Goal: Task Accomplishment & Management: Use online tool/utility

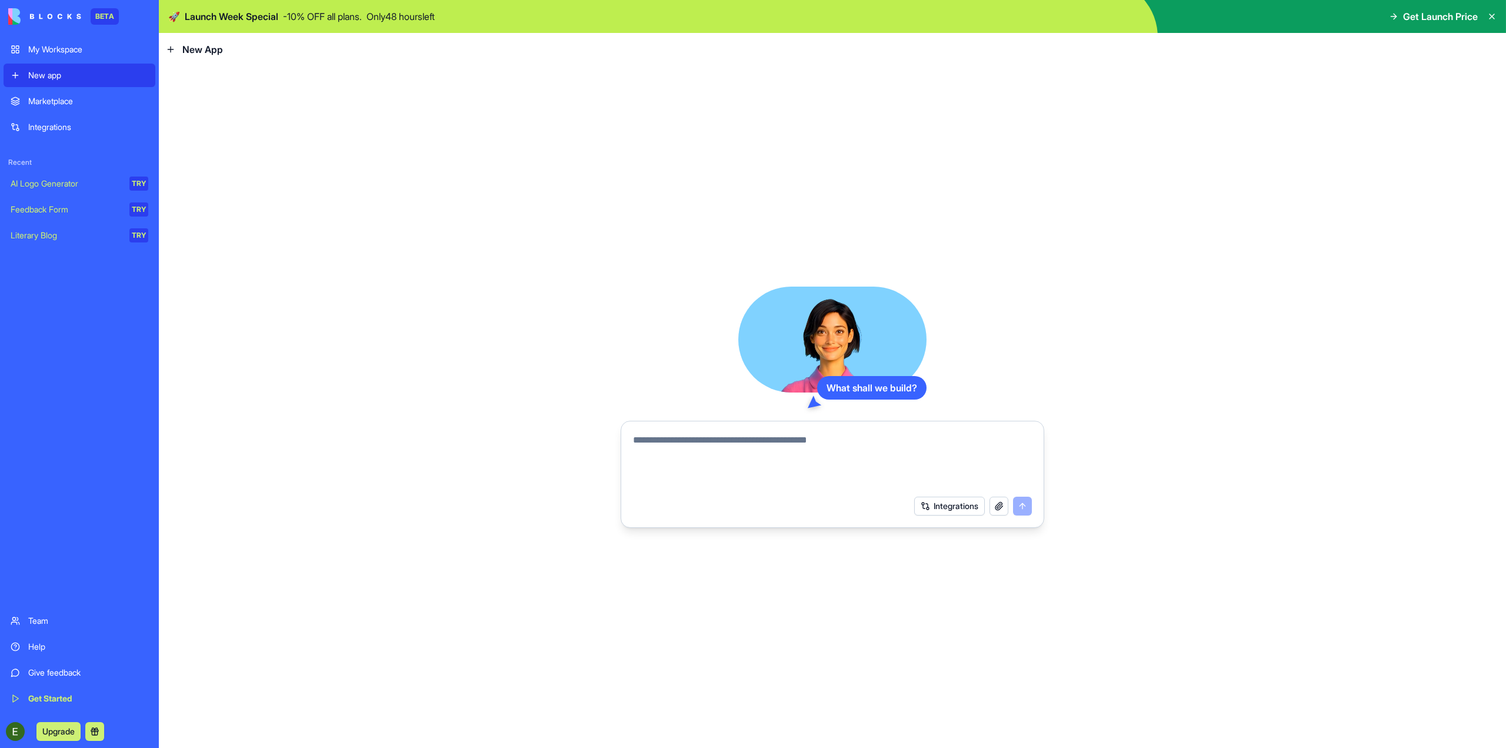
click at [950, 508] on button "Integrations" at bounding box center [949, 506] width 71 height 19
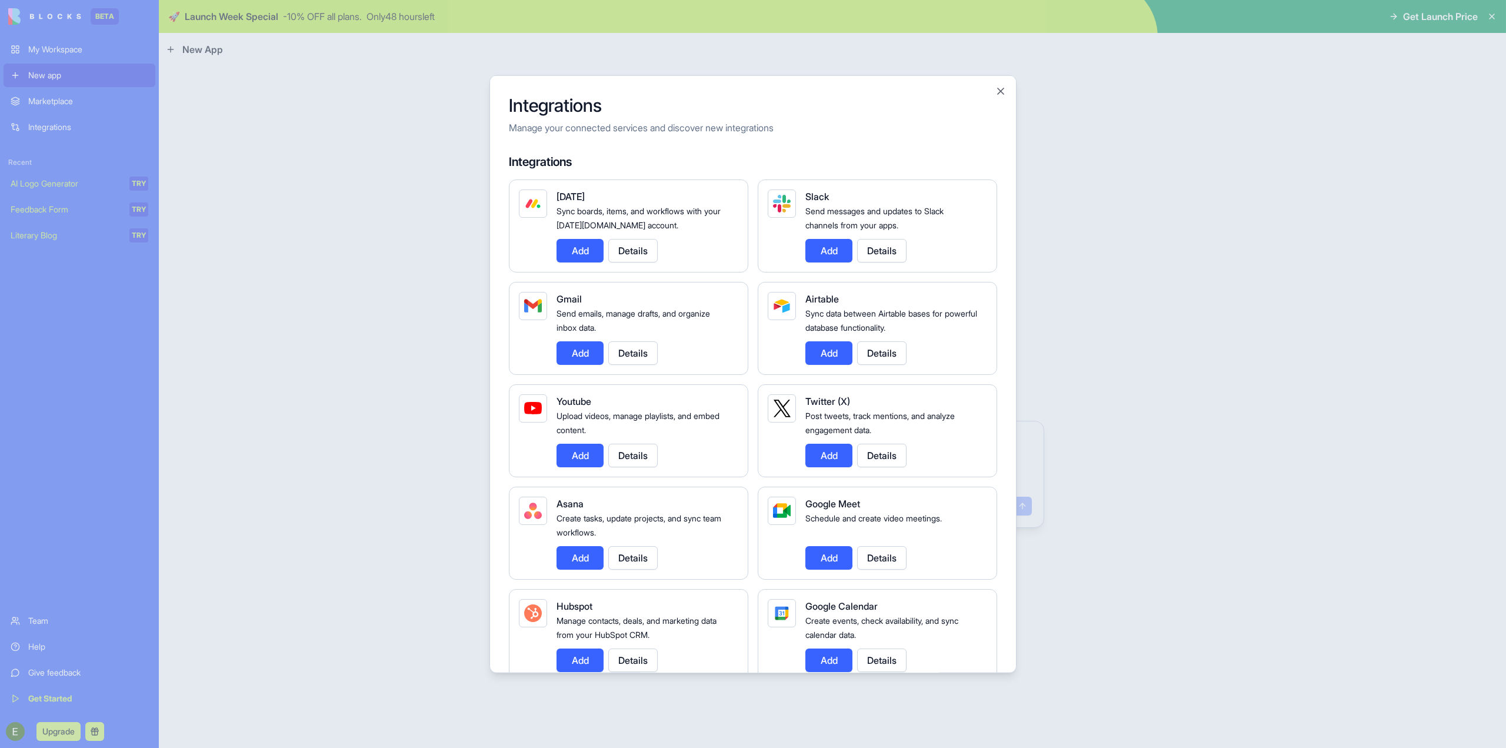
click at [1084, 346] on div at bounding box center [753, 374] width 1506 height 748
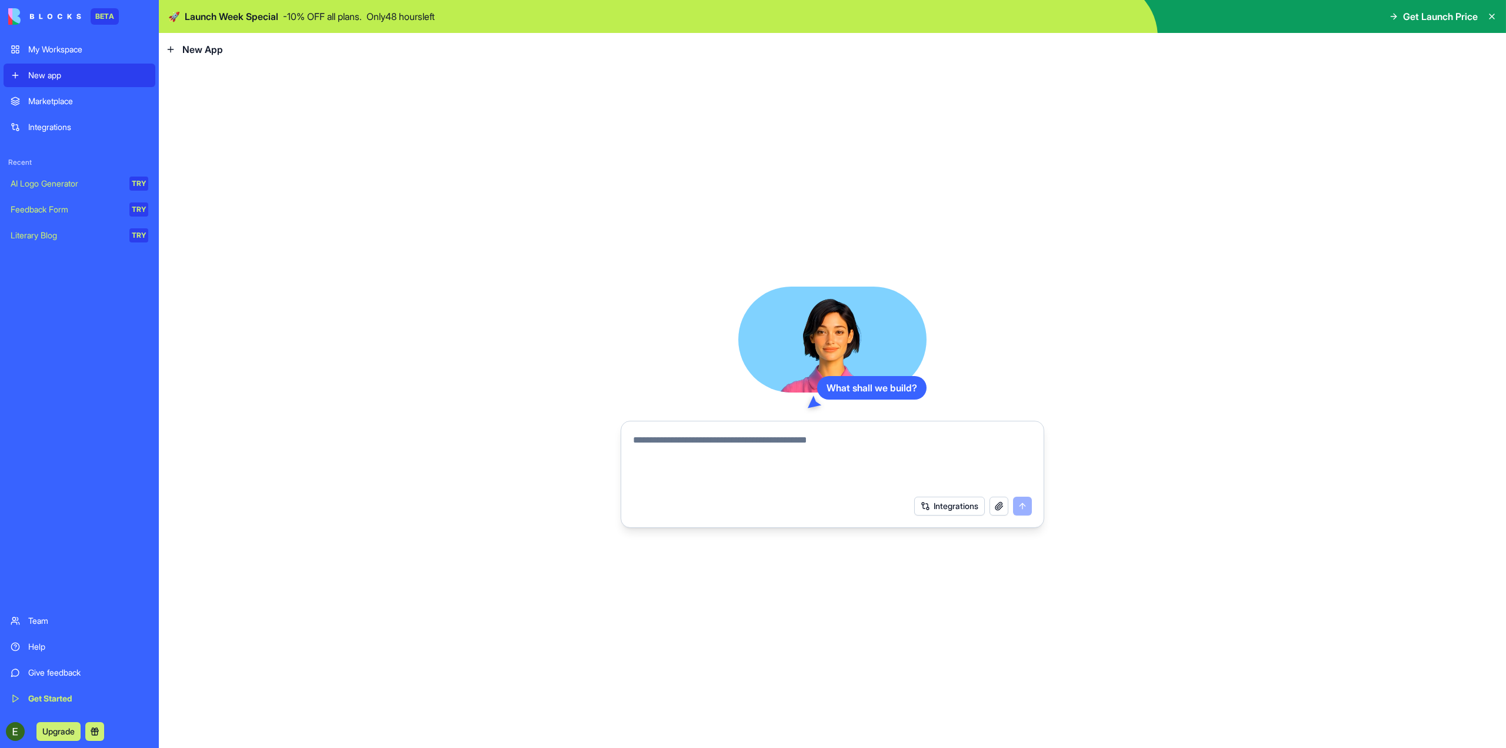
click at [820, 440] on textarea at bounding box center [832, 461] width 399 height 56
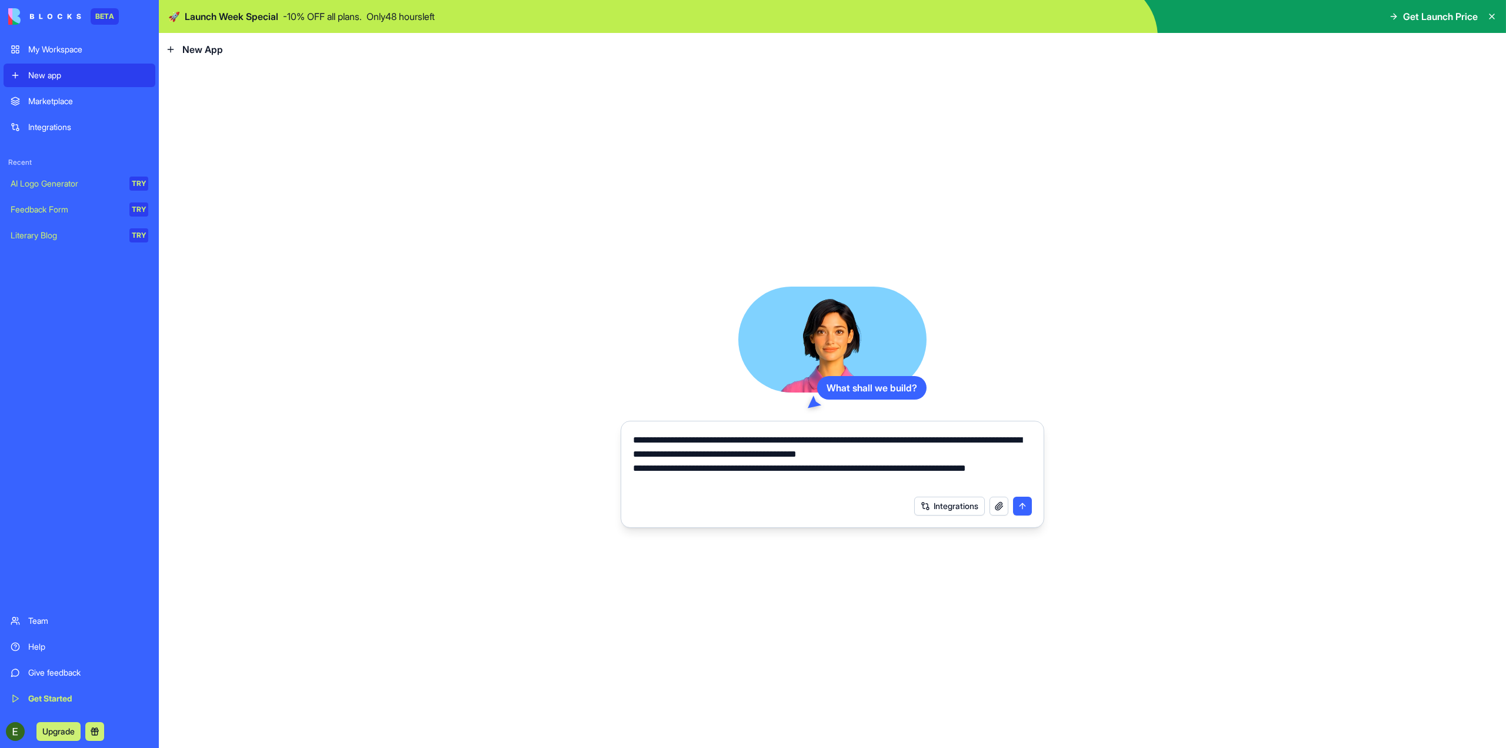
paste textarea "**********"
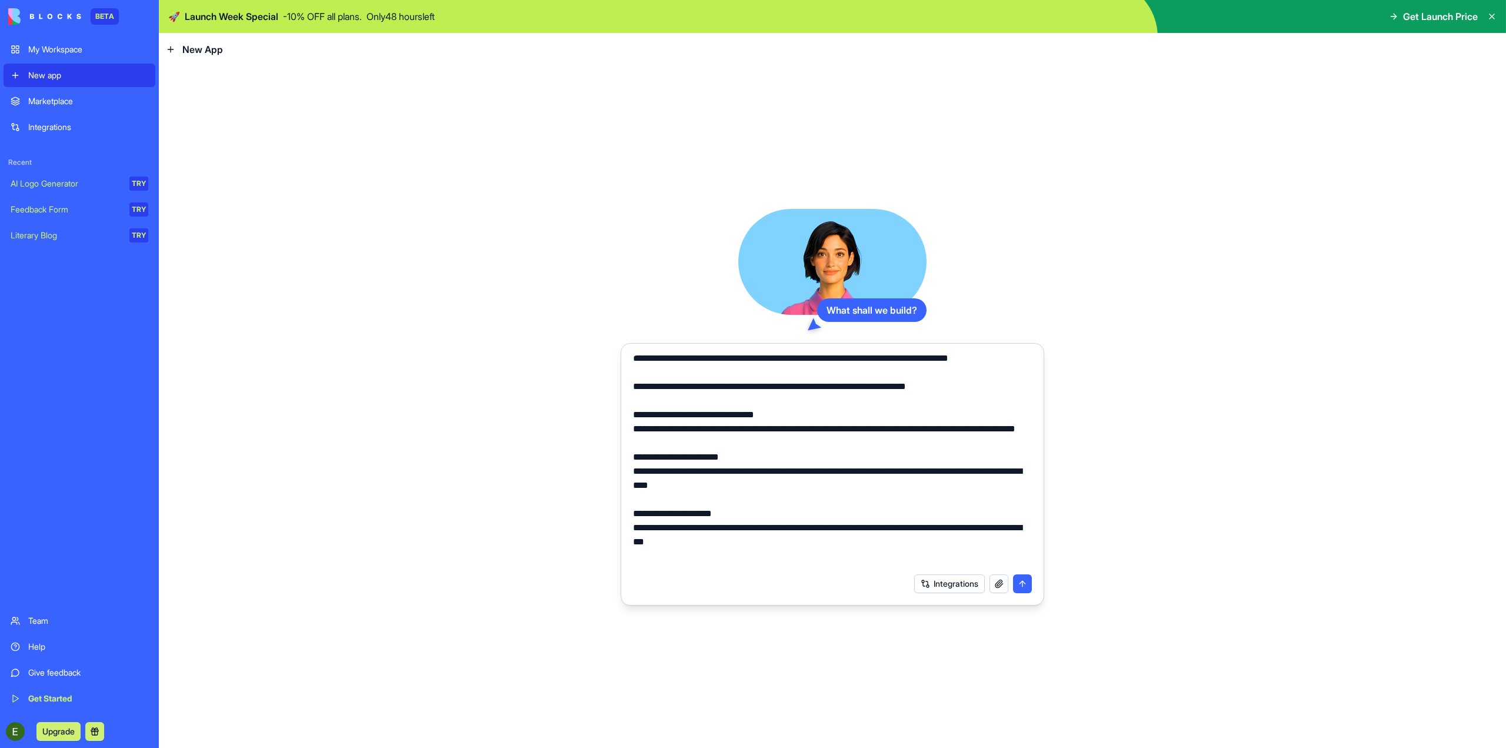
scroll to position [2501, 0]
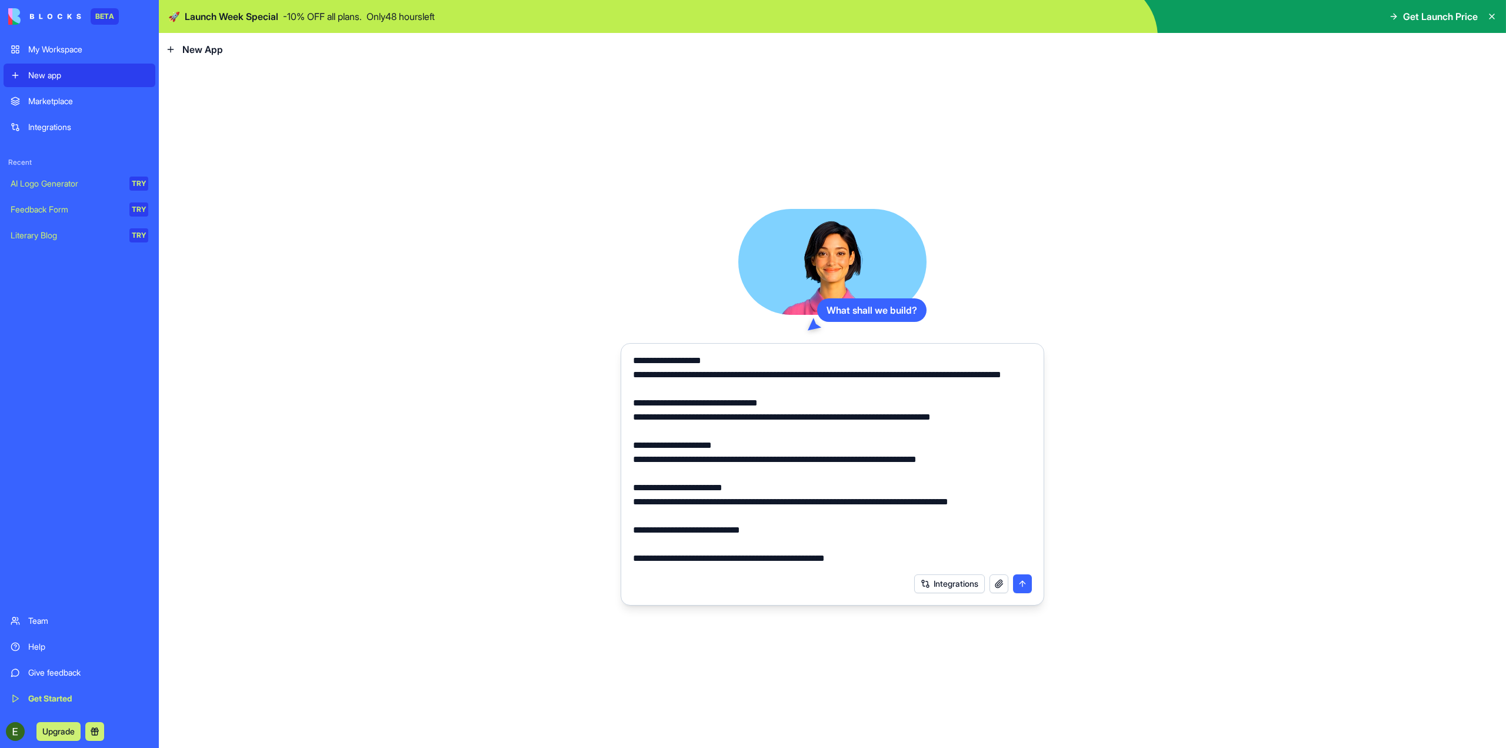
type textarea "**********"
click at [1020, 583] on button "submit" at bounding box center [1022, 583] width 19 height 19
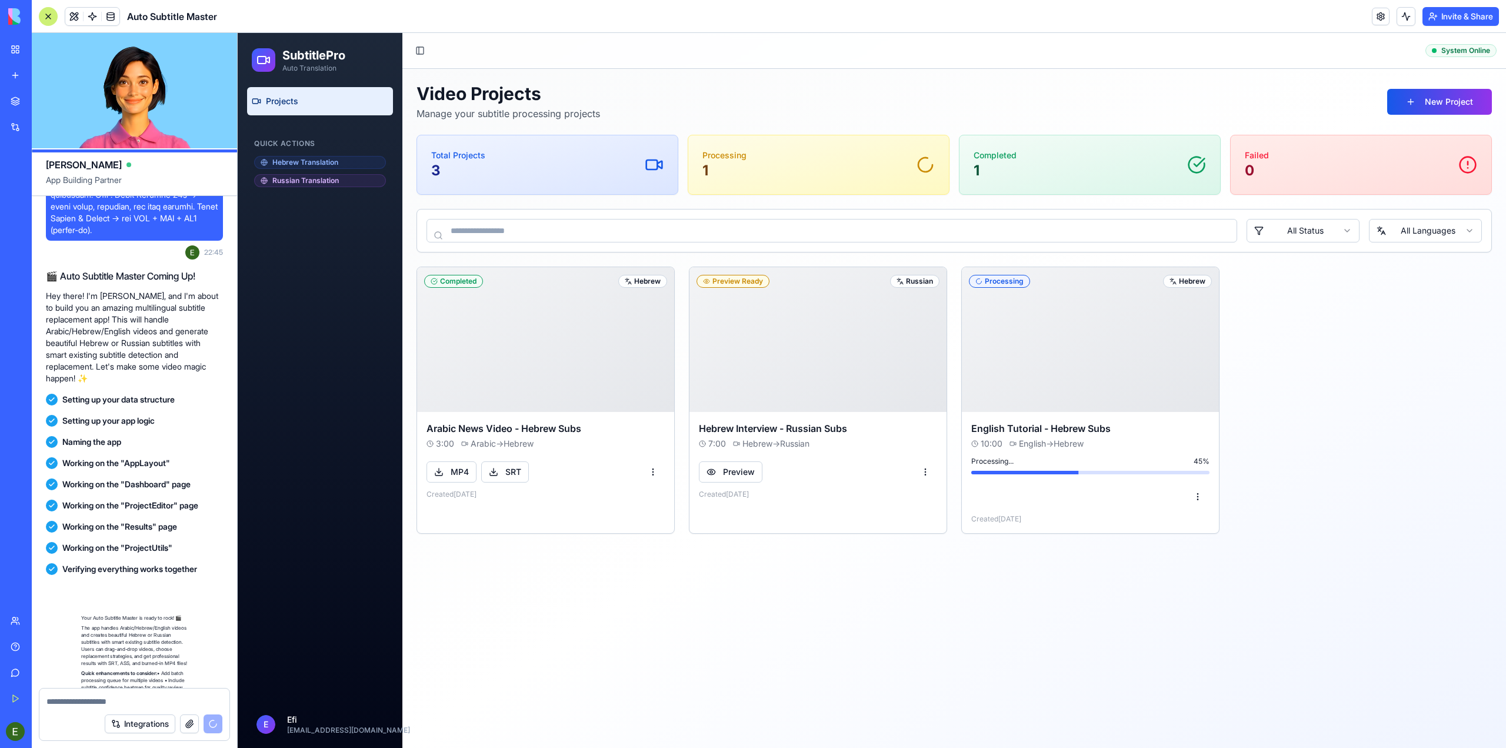
scroll to position [2050, 0]
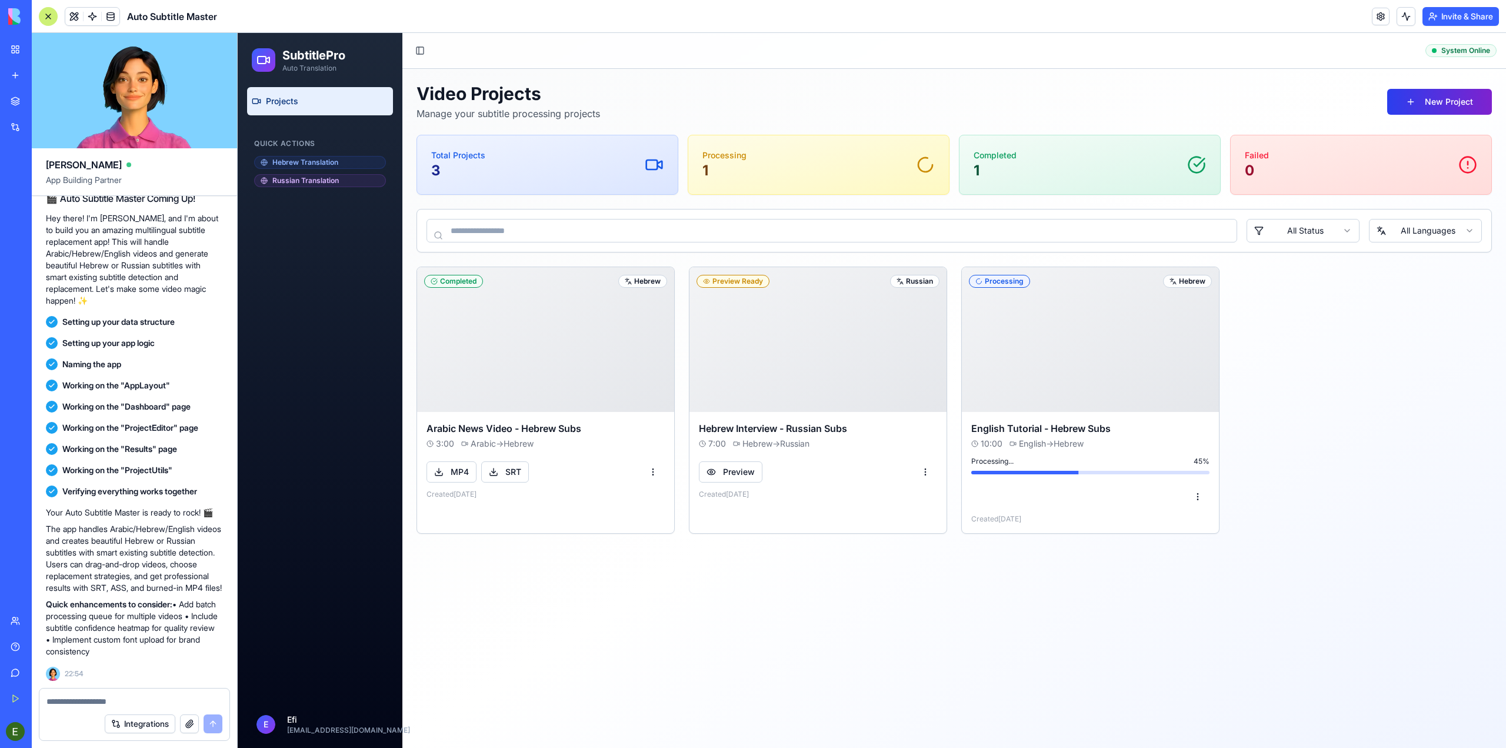
click at [1421, 98] on button "New Project" at bounding box center [1439, 102] width 105 height 26
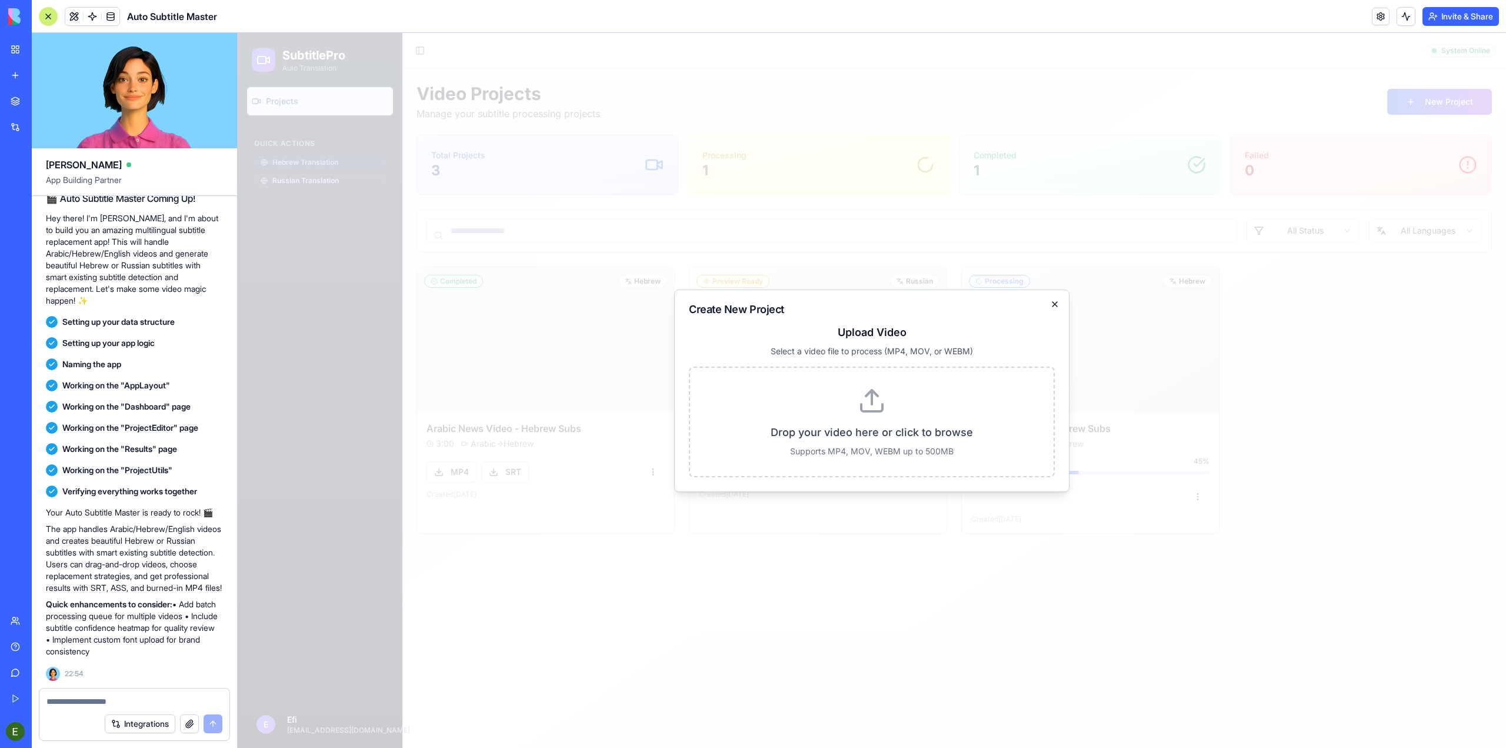
click at [1052, 305] on icon "button" at bounding box center [1054, 303] width 9 height 9
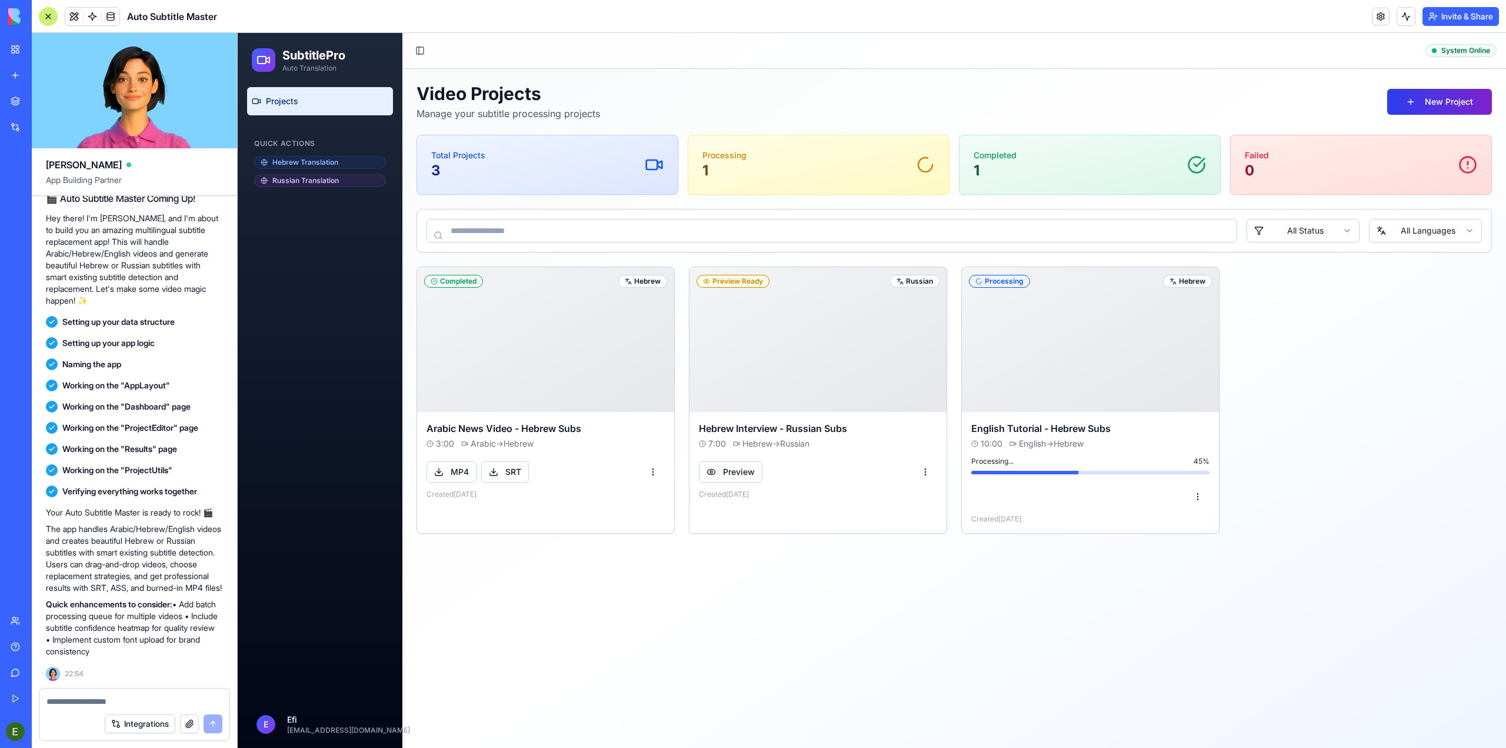
click at [1444, 95] on button "New Project" at bounding box center [1439, 102] width 105 height 26
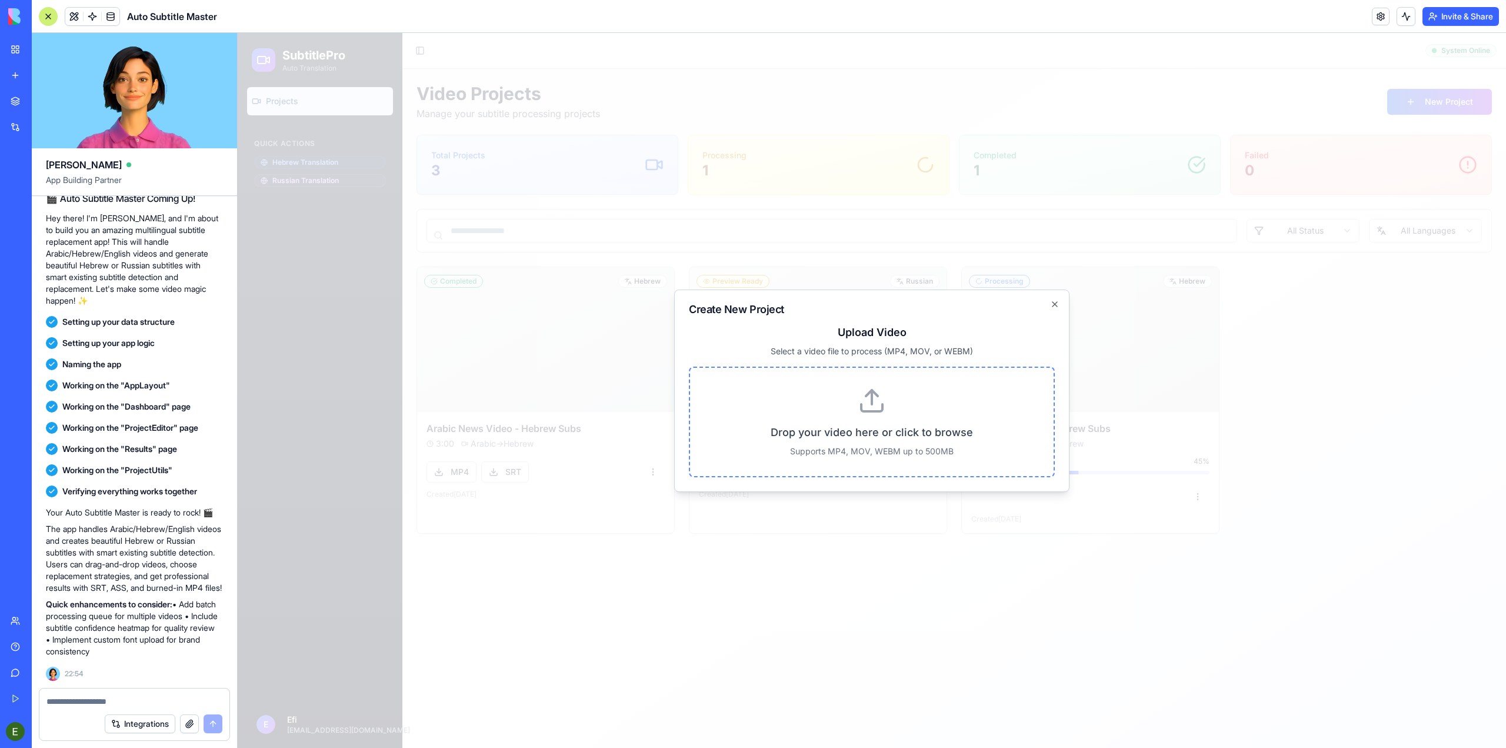
click at [883, 404] on icon at bounding box center [871, 407] width 21 height 7
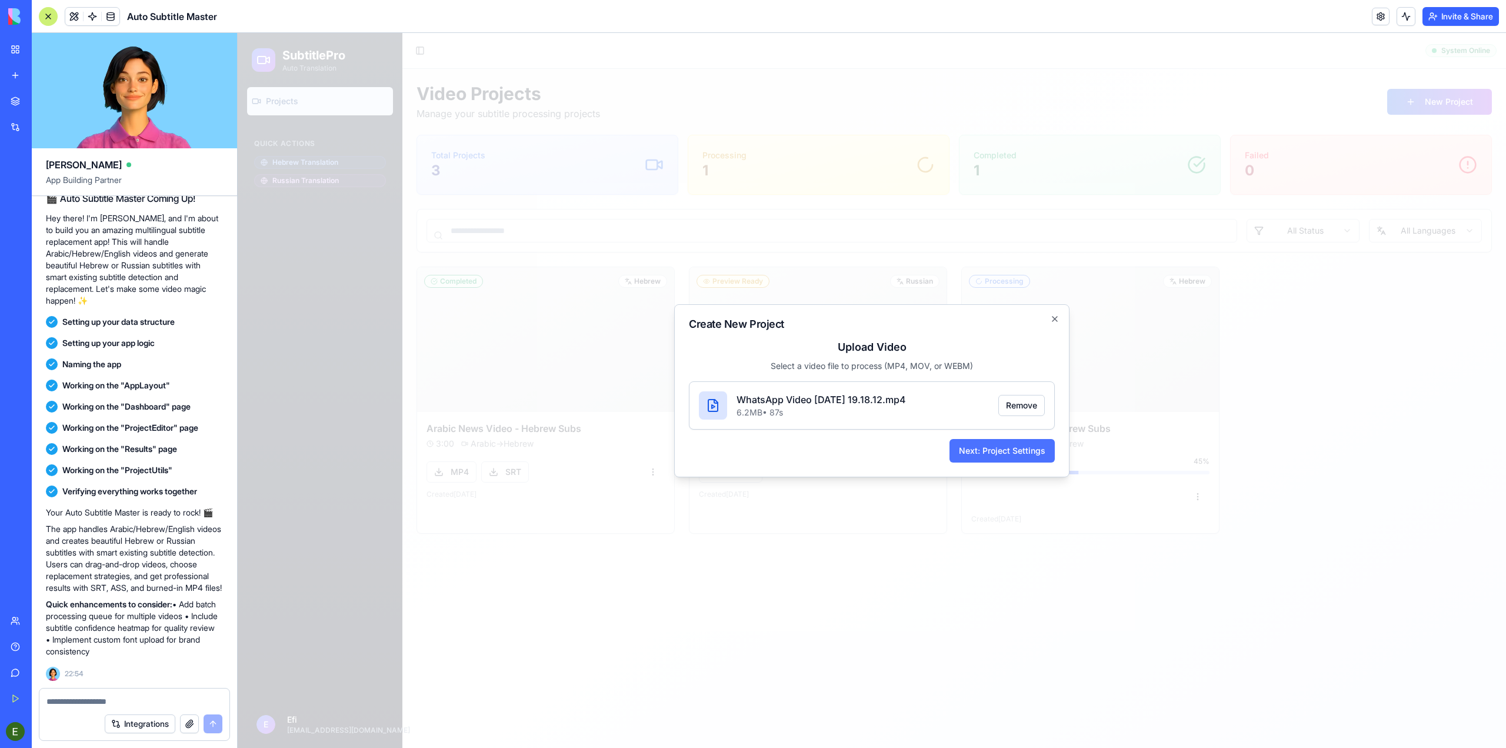
click at [1004, 452] on button "Next: Project Settings" at bounding box center [1002, 451] width 105 height 24
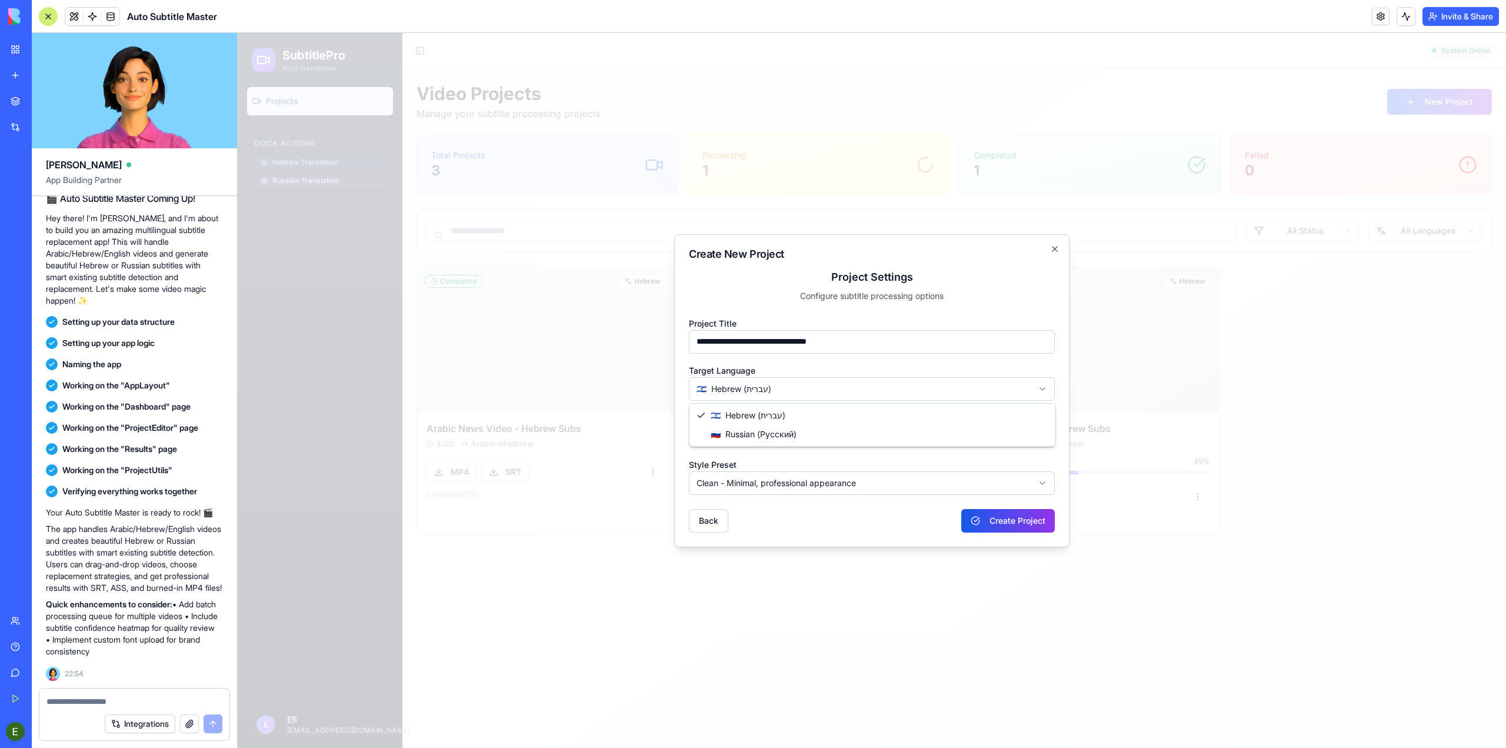
click at [953, 389] on body "**********" at bounding box center [872, 390] width 1268 height 715
click at [930, 438] on body "**********" at bounding box center [872, 390] width 1268 height 715
click at [931, 440] on body "**********" at bounding box center [872, 390] width 1268 height 715
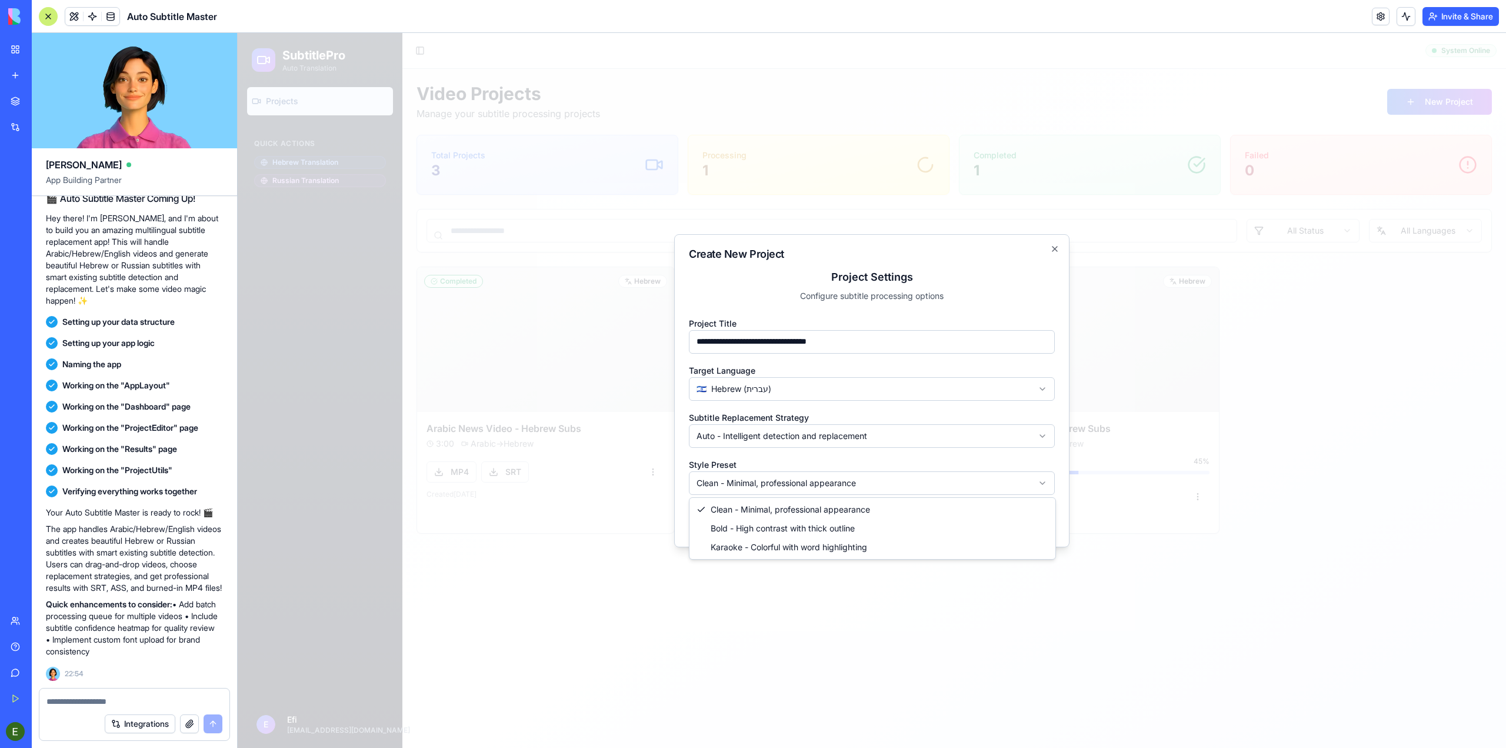
click at [935, 481] on body "**********" at bounding box center [872, 390] width 1268 height 715
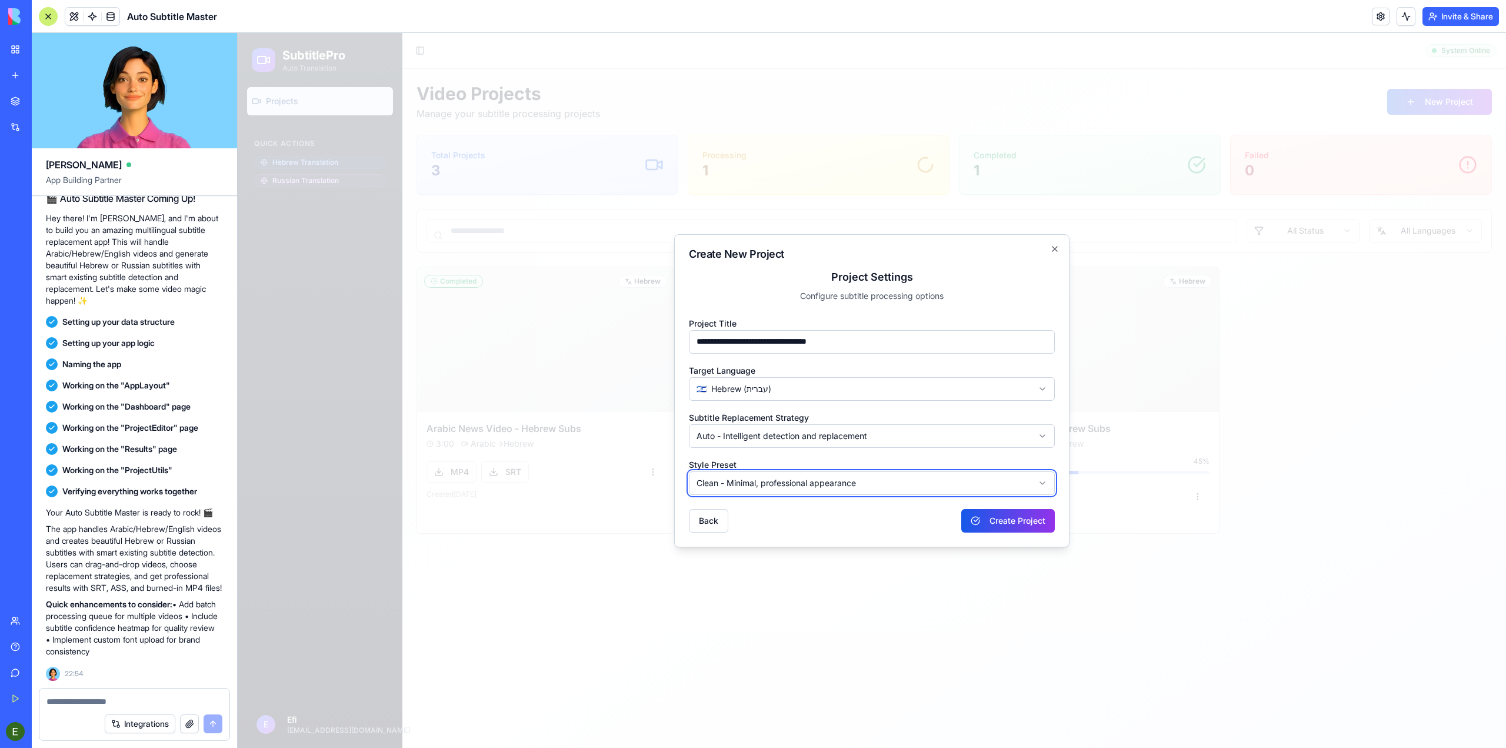
click at [935, 481] on body "**********" at bounding box center [872, 390] width 1268 height 715
click at [1011, 527] on button "Create Project" at bounding box center [1008, 521] width 94 height 24
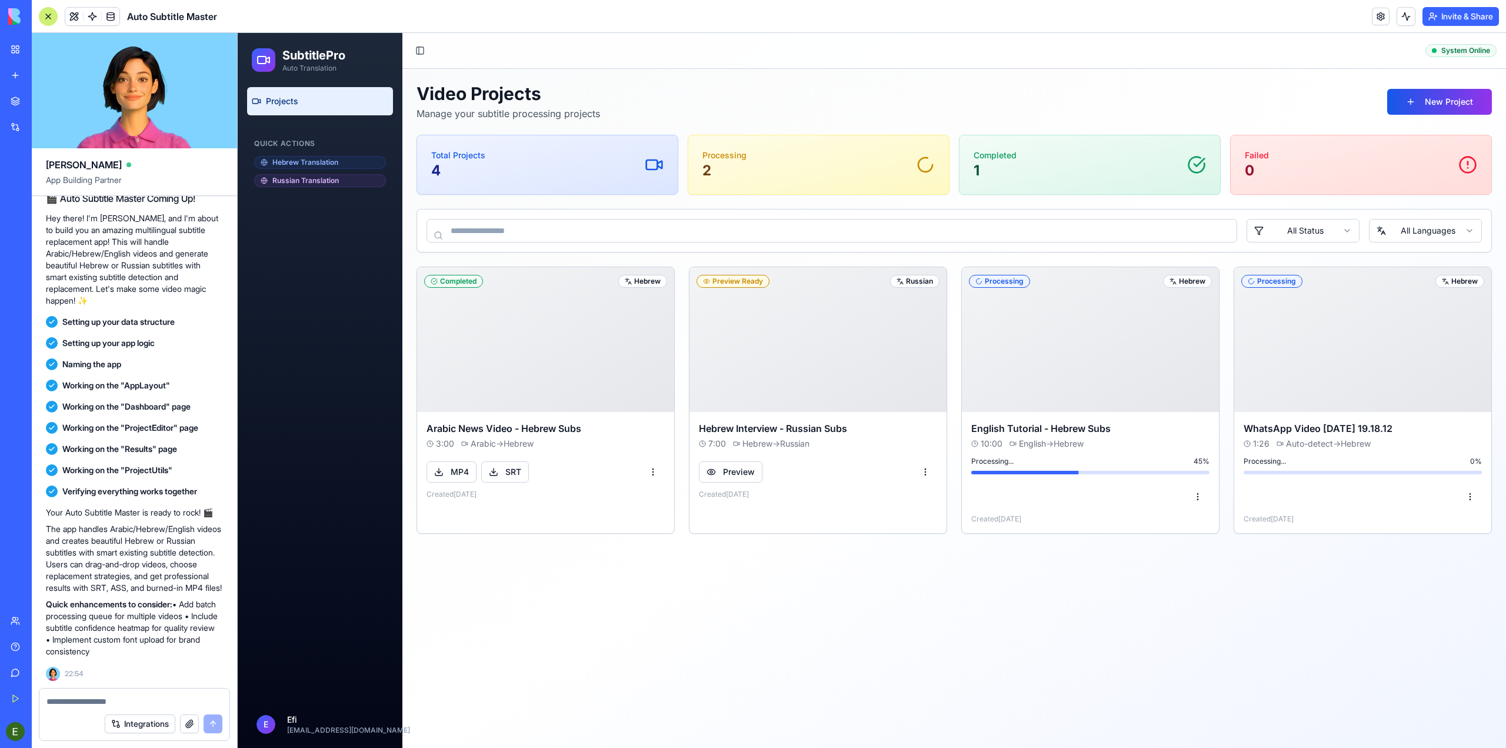
click at [143, 692] on div at bounding box center [134, 697] width 190 height 19
click at [145, 703] on textarea at bounding box center [134, 701] width 176 height 12
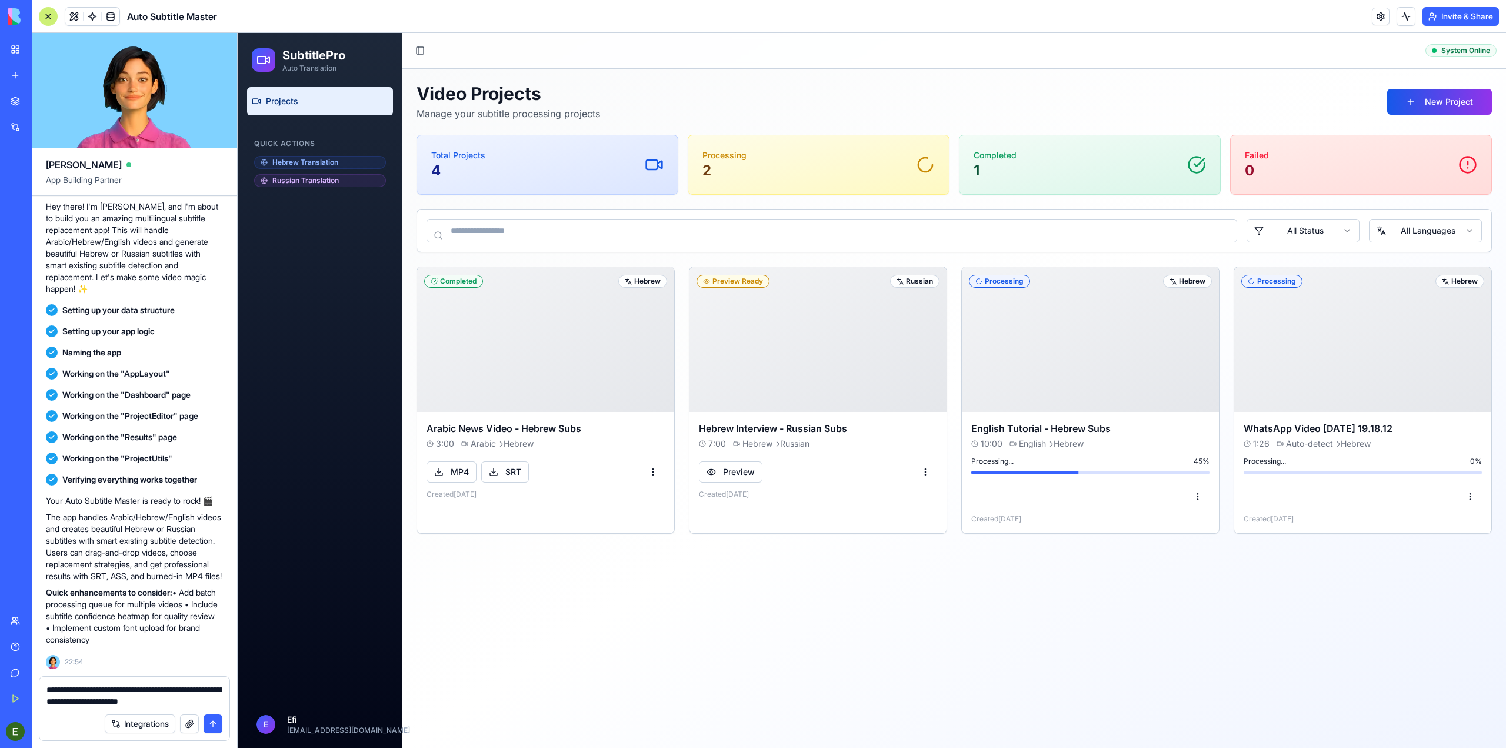
type textarea "**********"
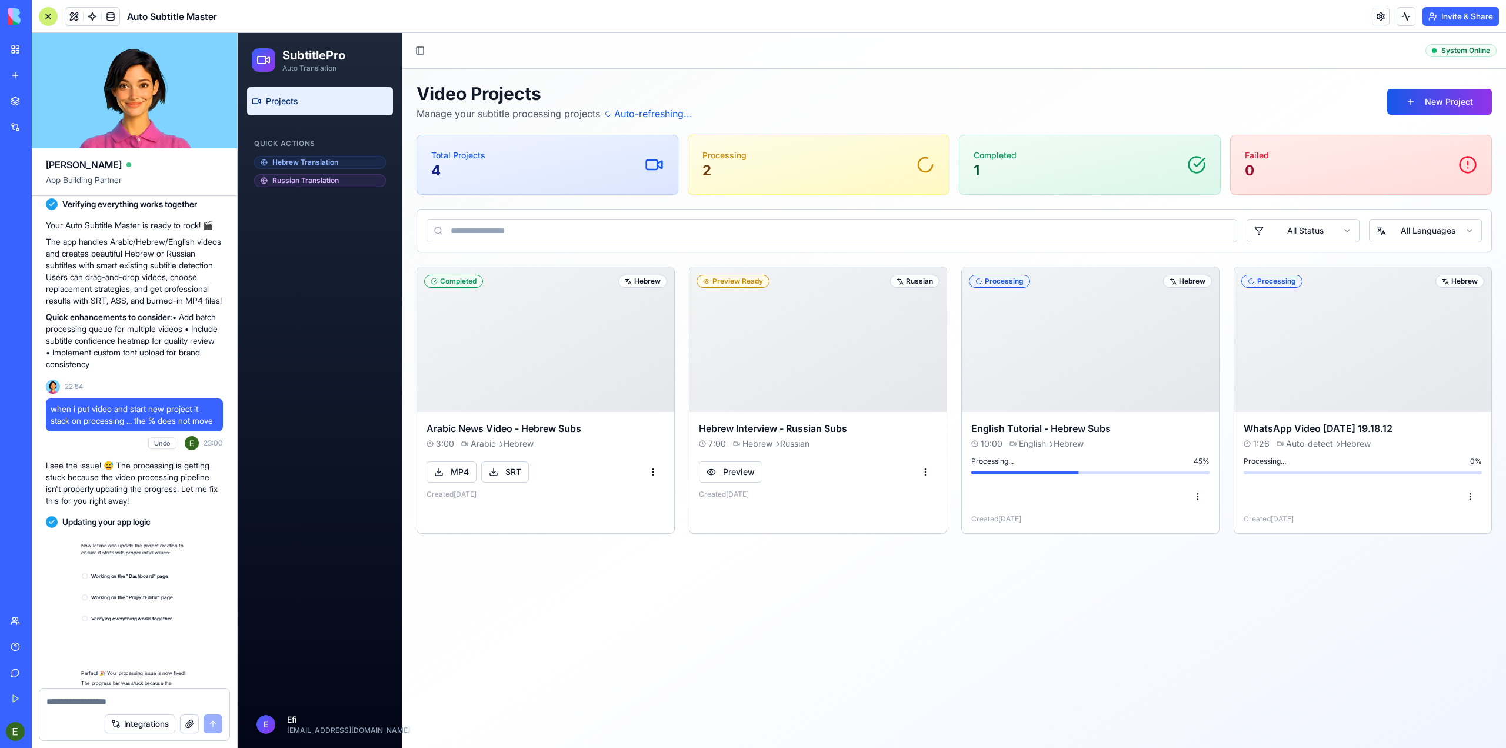
scroll to position [2527, 0]
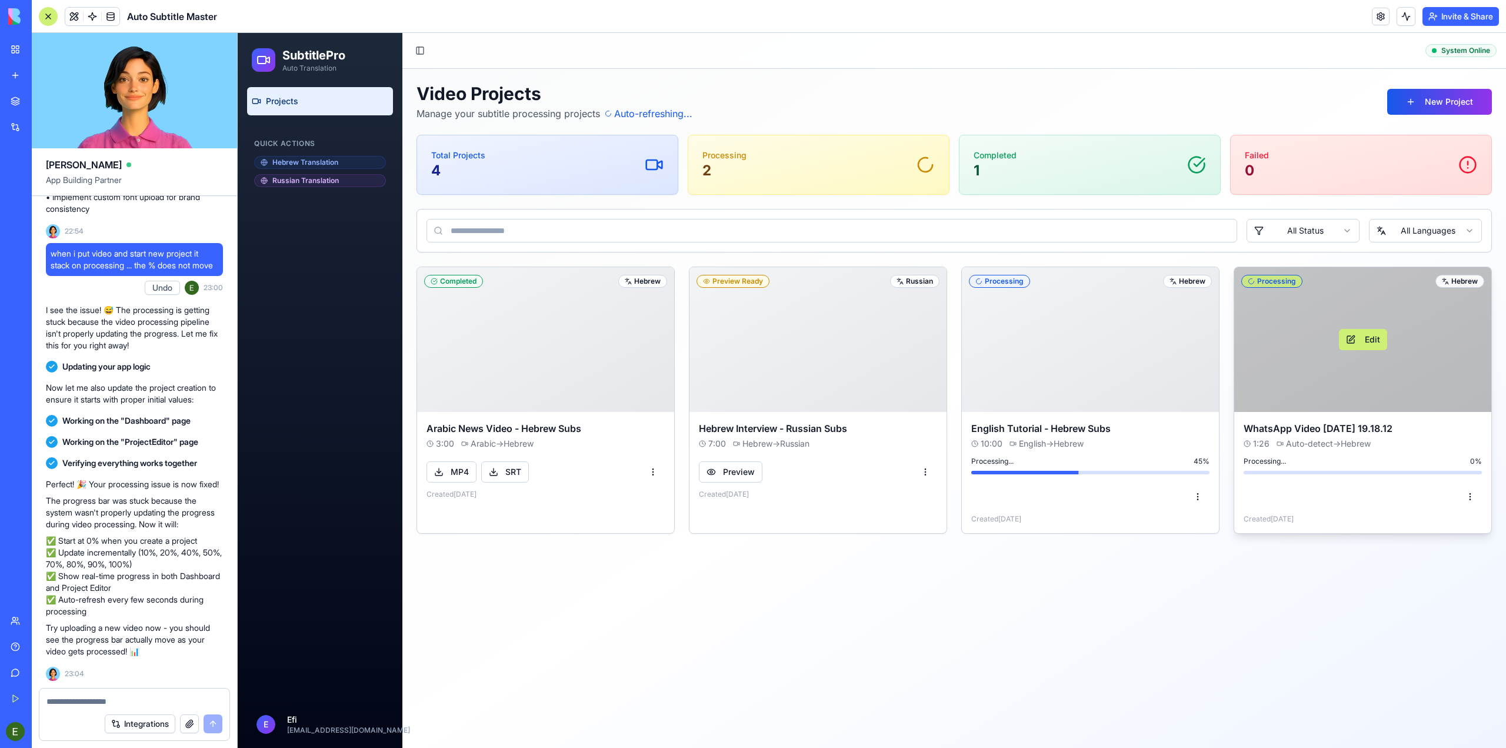
click at [1277, 281] on div "Processing" at bounding box center [1271, 281] width 61 height 13
click at [1278, 287] on div "Processing" at bounding box center [1271, 281] width 61 height 13
click at [1364, 348] on button "Edit" at bounding box center [1363, 339] width 48 height 21
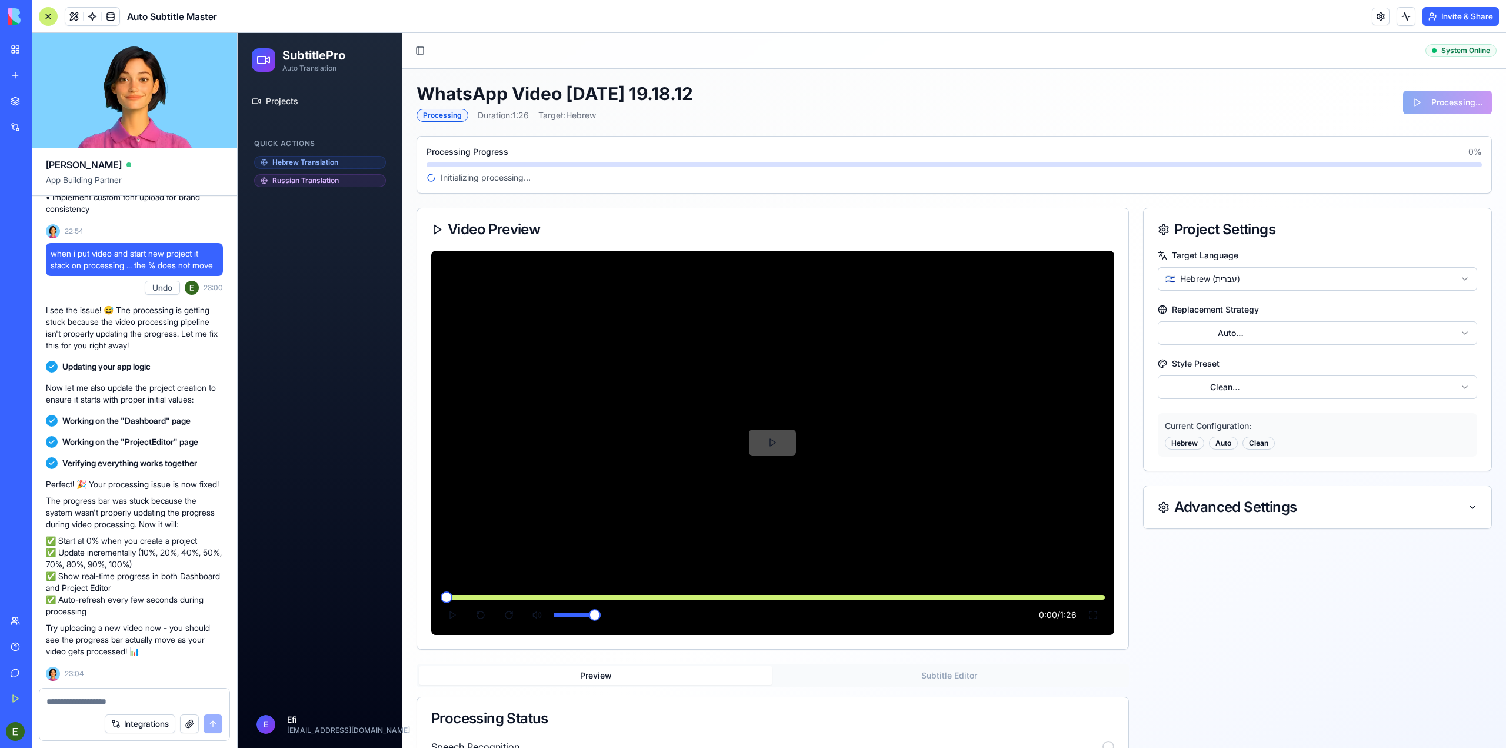
click at [773, 440] on button at bounding box center [772, 442] width 47 height 26
click at [772, 444] on button at bounding box center [772, 442] width 47 height 26
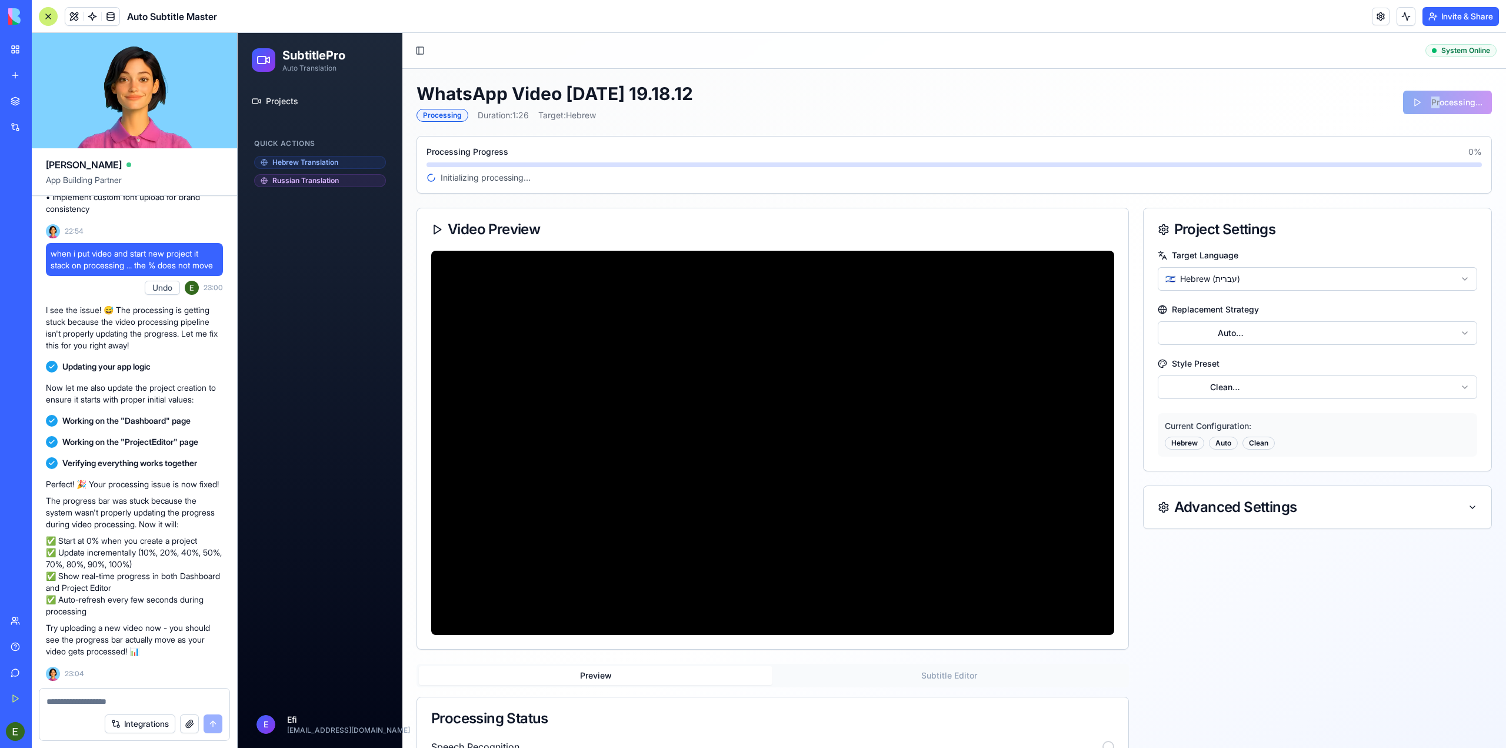
click at [1431, 106] on div "Processing..." at bounding box center [1447, 103] width 89 height 24
click at [1449, 98] on div "Processing..." at bounding box center [1447, 103] width 89 height 24
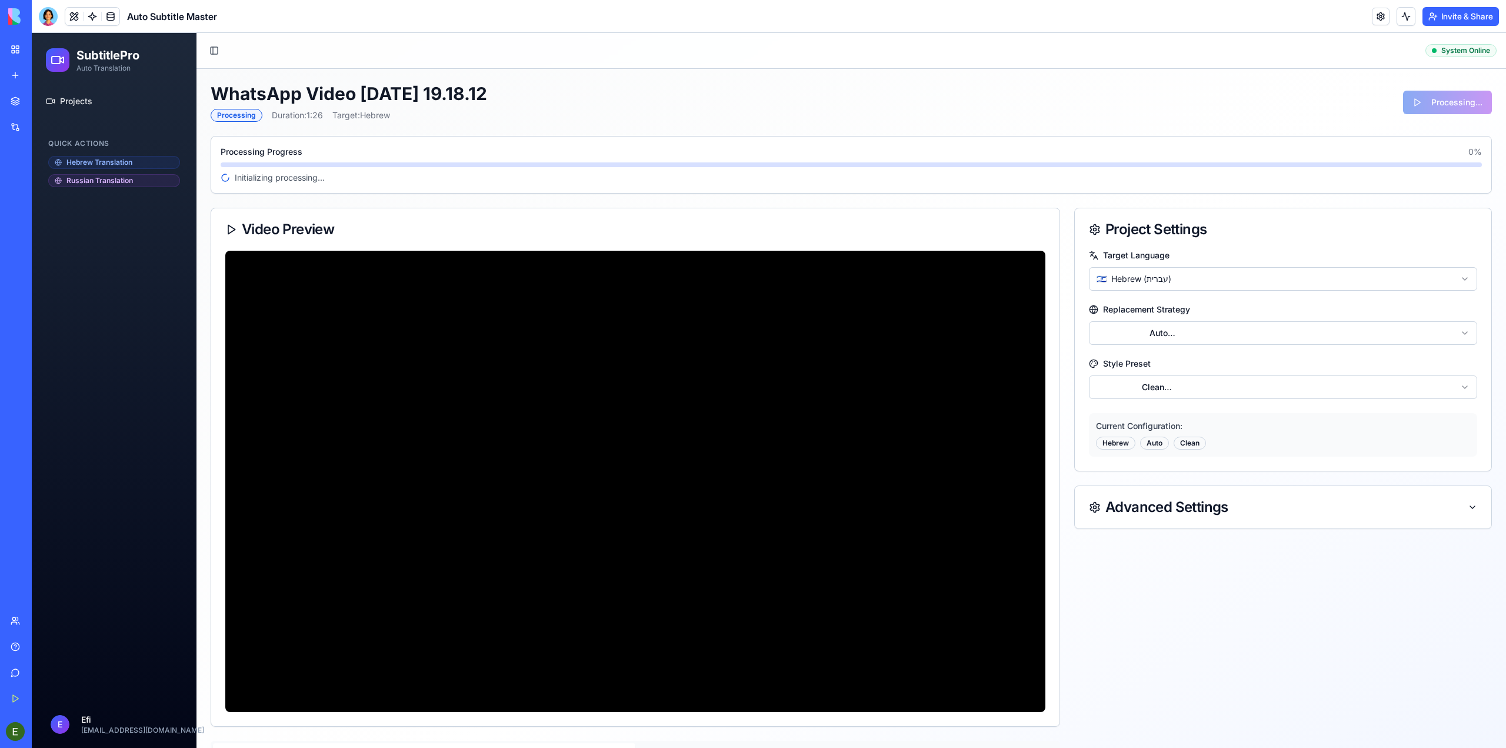
click at [122, 162] on div "Hebrew Translation" at bounding box center [114, 162] width 132 height 13
click at [1162, 331] on html "SubtitlePro Auto Translation Projects Quick Actions Hebrew Translation Russian …" at bounding box center [769, 481] width 1474 height 897
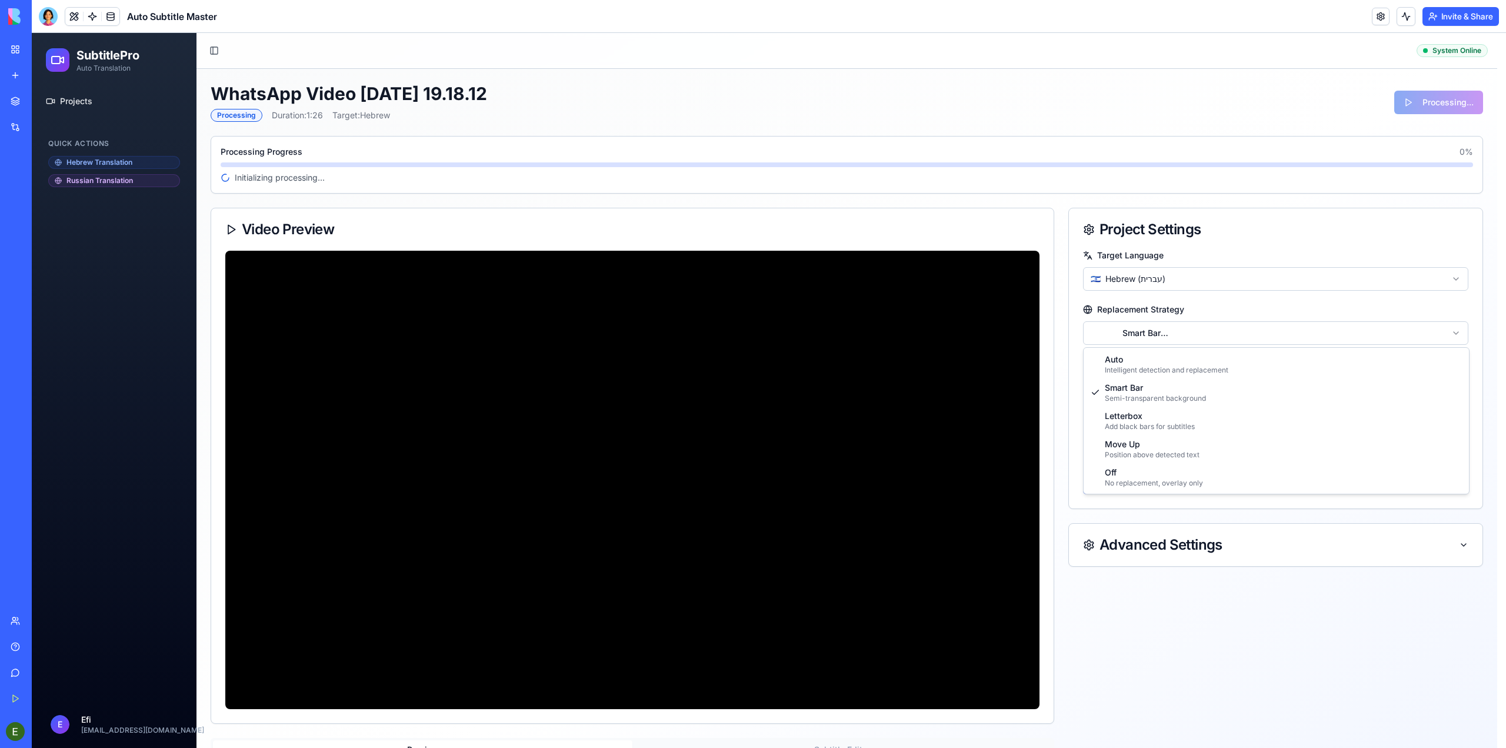
click at [1212, 330] on html "SubtitlePro Auto Translation Projects Quick Actions Hebrew Translation Russian …" at bounding box center [769, 480] width 1474 height 894
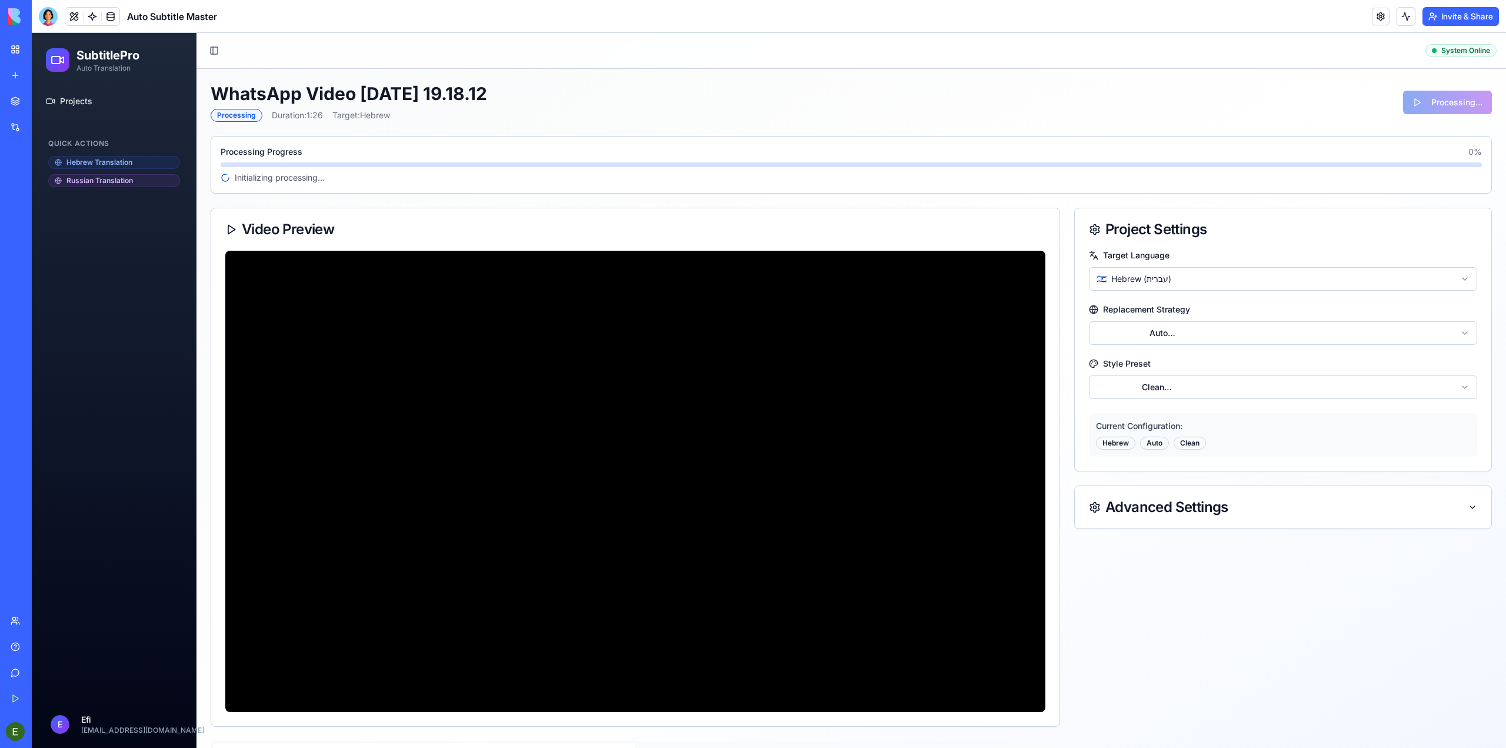
click at [1225, 332] on html "SubtitlePro Auto Translation Projects Quick Actions Hebrew Translation Russian …" at bounding box center [769, 481] width 1474 height 897
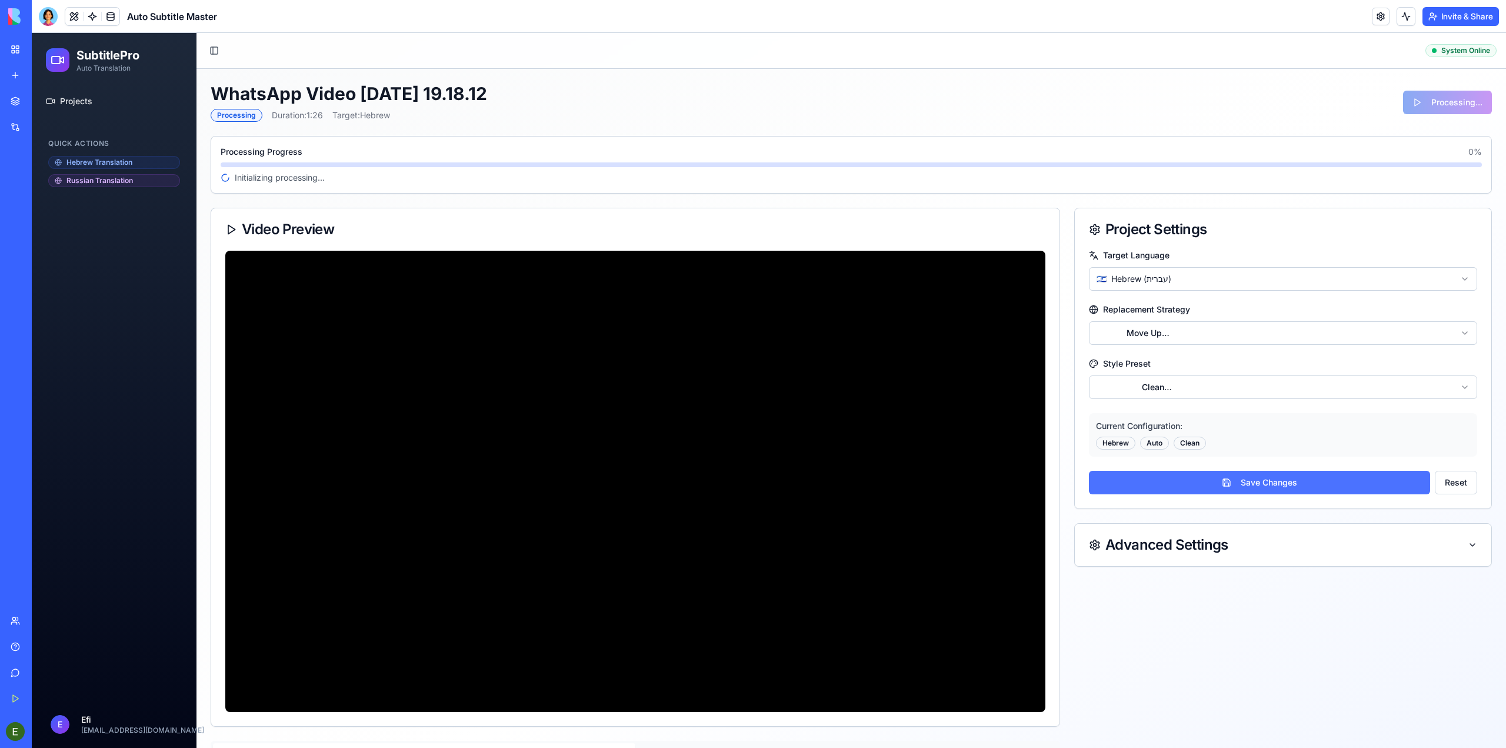
click at [1306, 490] on button "Save Changes" at bounding box center [1259, 483] width 341 height 24
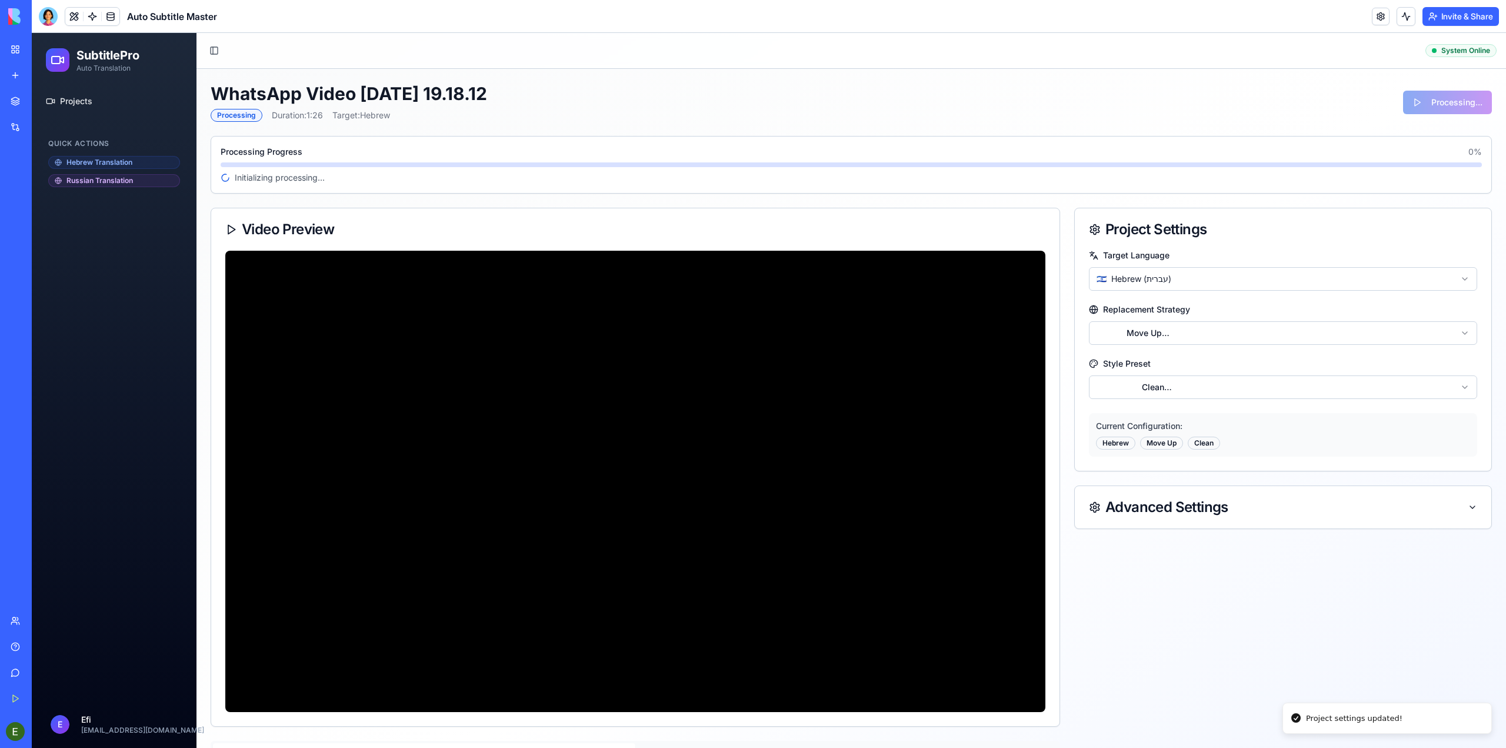
click at [1244, 175] on div "Initializing processing..." at bounding box center [851, 178] width 1261 height 12
click at [1394, 15] on div "Invite & Share" at bounding box center [1435, 16] width 127 height 19
click at [1403, 10] on button at bounding box center [1406, 16] width 19 height 19
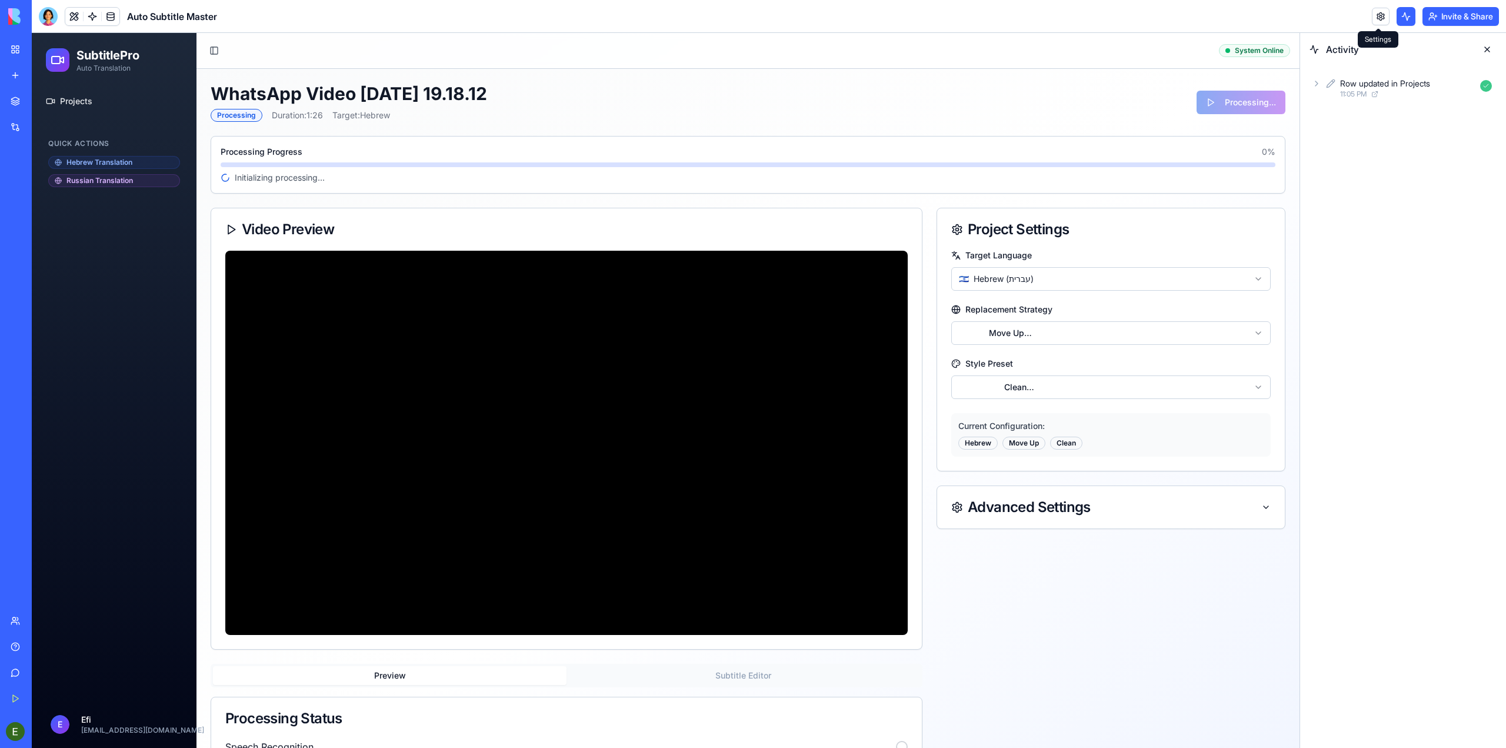
click at [1383, 20] on link at bounding box center [1381, 17] width 18 height 18
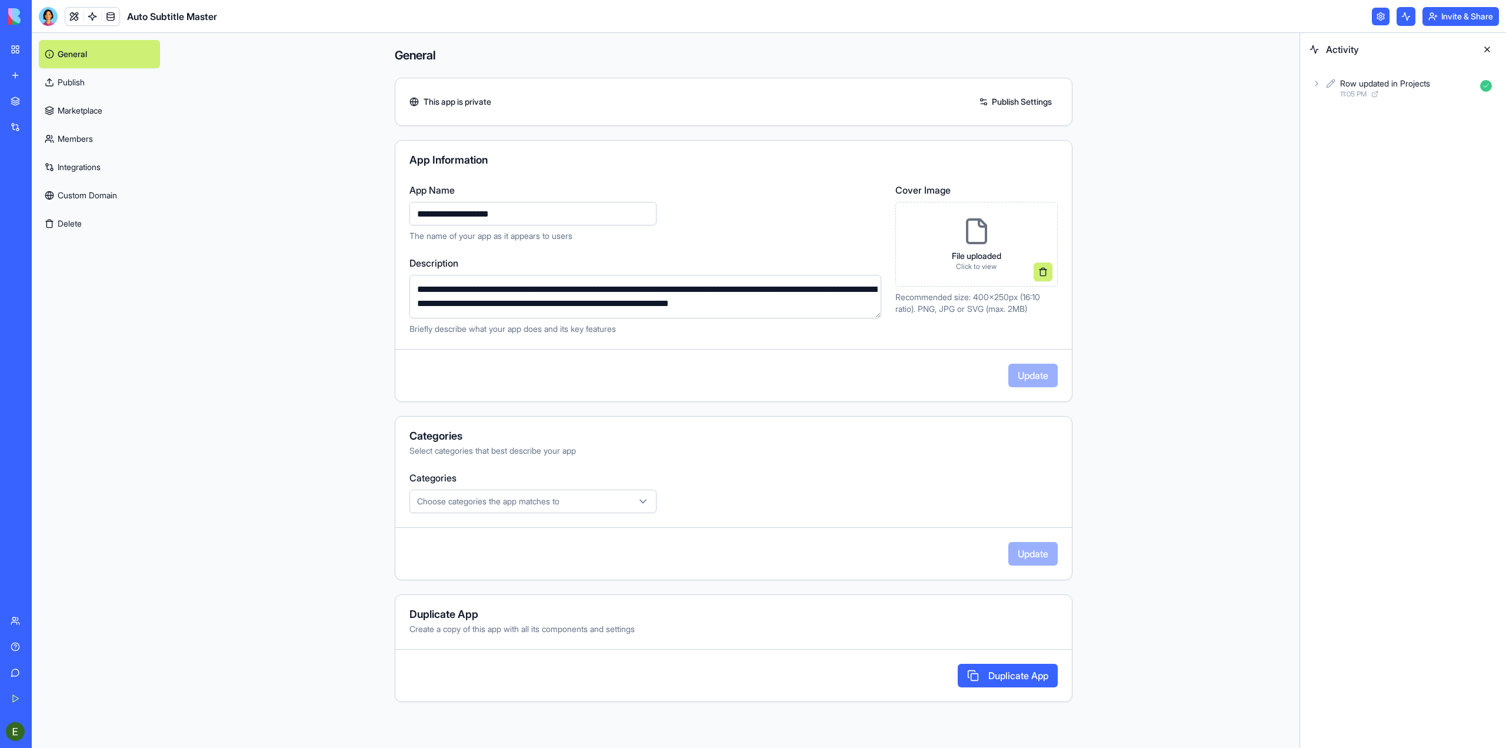
click at [15, 44] on link "My Workspace" at bounding box center [27, 50] width 47 height 24
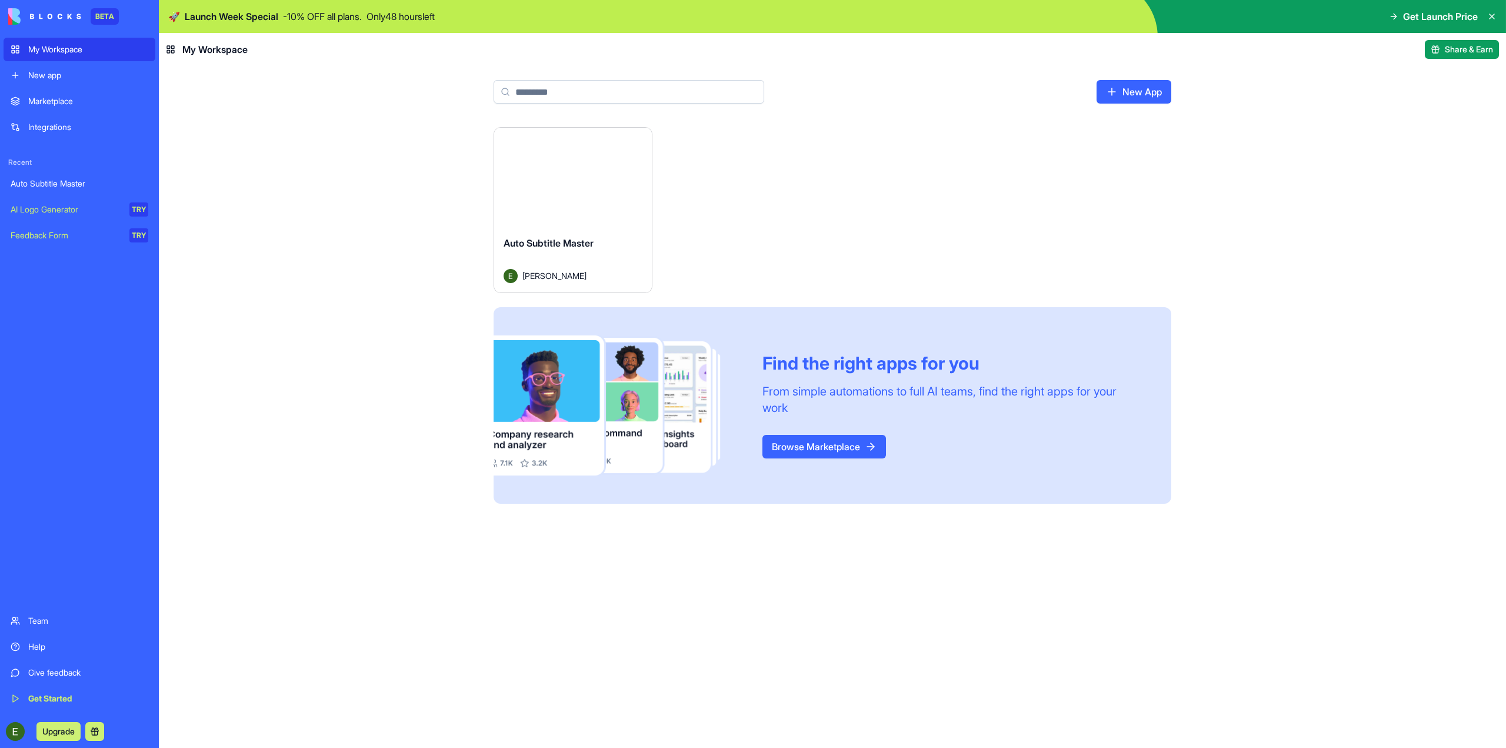
click at [66, 23] on img at bounding box center [44, 16] width 73 height 16
click at [1489, 14] on icon at bounding box center [1491, 16] width 9 height 9
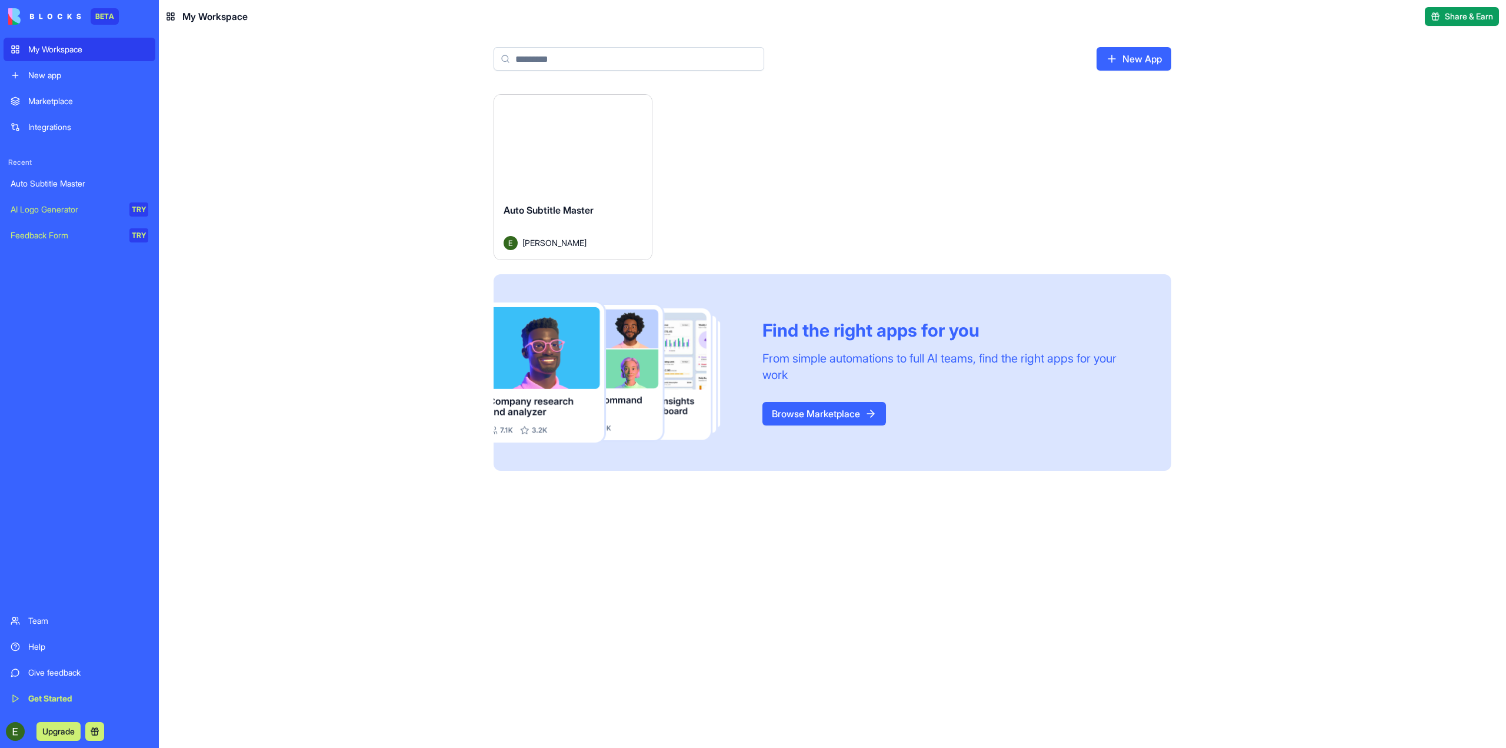
click at [56, 724] on button "Upgrade" at bounding box center [58, 731] width 44 height 19
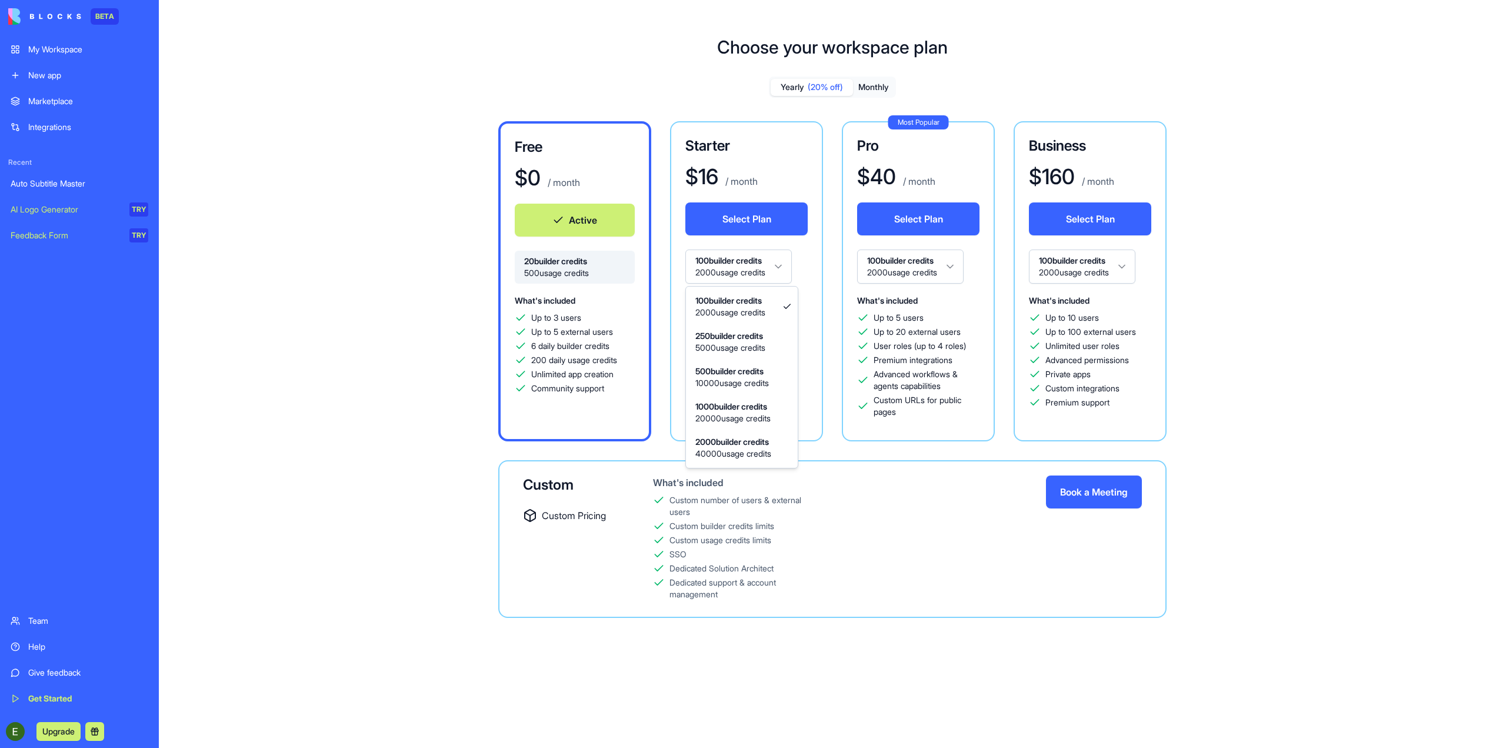
click at [784, 252] on html "BETA My Workspace New app Marketplace Integrations Recent Auto Subtitle Master …" at bounding box center [753, 374] width 1506 height 748
click at [787, 252] on html "BETA My Workspace New app Marketplace Integrations Recent Auto Subtitle Master …" at bounding box center [753, 374] width 1506 height 748
click at [761, 267] on html "BETA My Workspace New app Marketplace Integrations Recent Auto Subtitle Master …" at bounding box center [753, 374] width 1506 height 748
click at [774, 260] on html "BETA My Workspace New app Marketplace Integrations Recent Auto Subtitle Master …" at bounding box center [753, 374] width 1506 height 748
click at [86, 44] on div "My Workspace" at bounding box center [88, 50] width 120 height 12
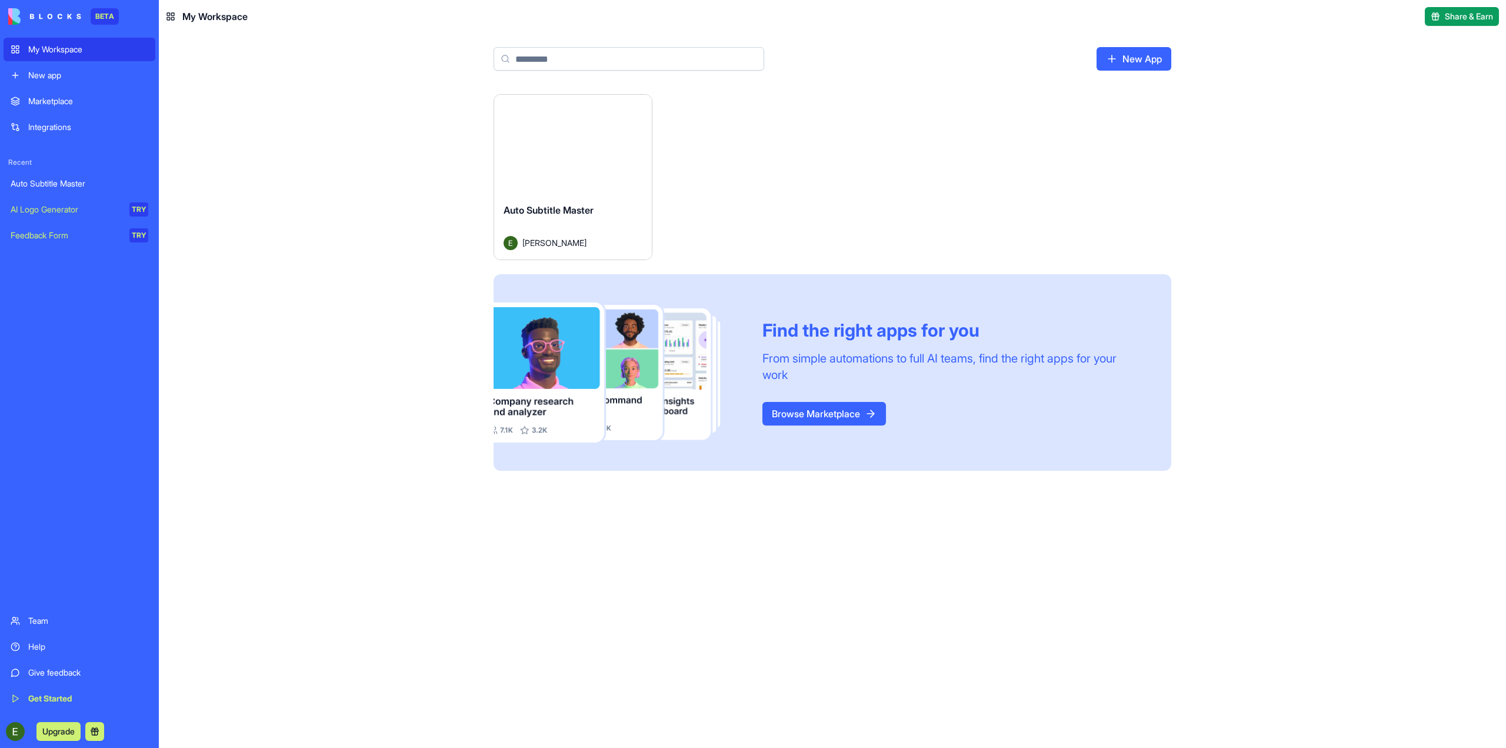
click at [531, 166] on div "Launch" at bounding box center [573, 144] width 158 height 99
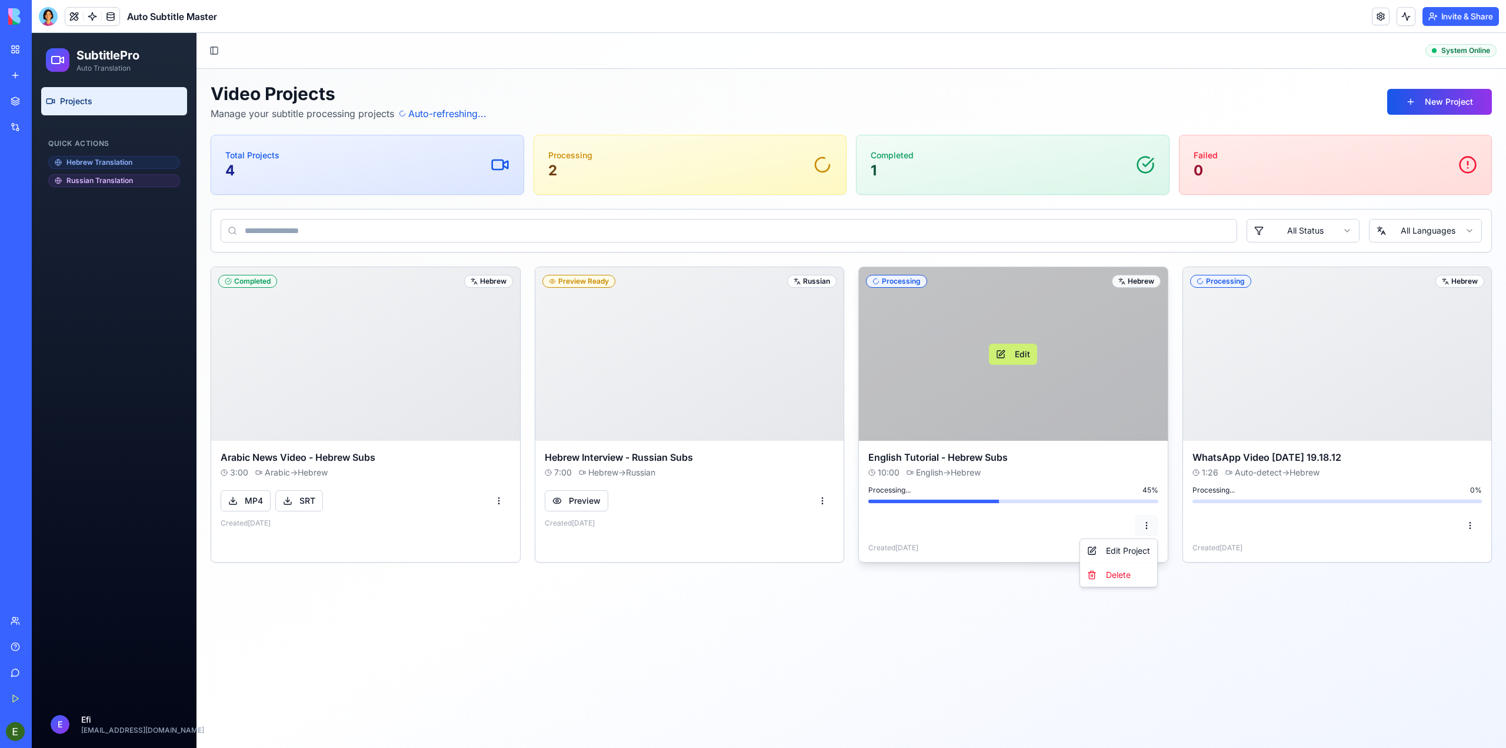
click at [1147, 529] on html "SubtitlePro Auto Translation Projects Quick Actions Hebrew Translation Russian …" at bounding box center [769, 390] width 1474 height 715
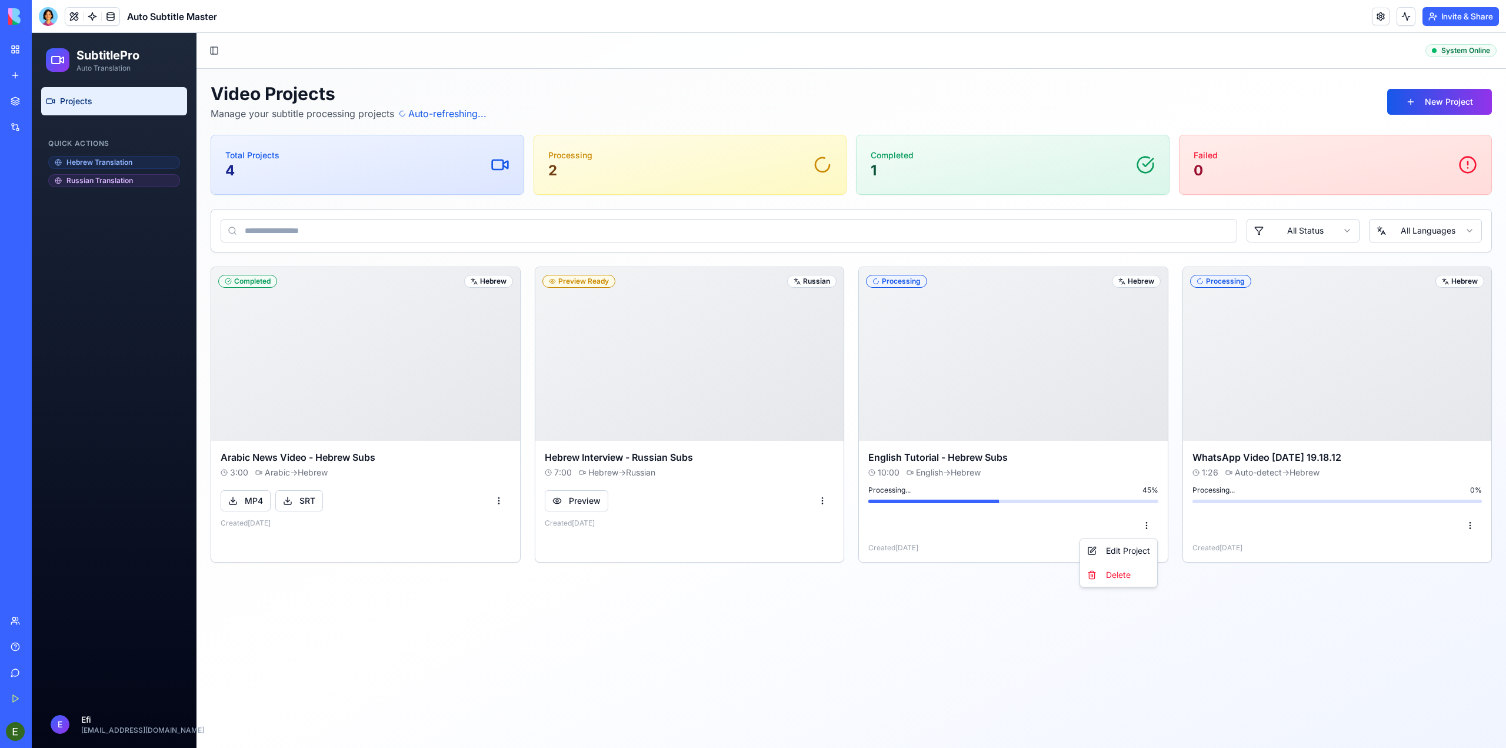
click at [1147, 529] on html "SubtitlePro Auto Translation Projects Quick Actions Hebrew Translation Russian …" at bounding box center [769, 390] width 1474 height 715
click at [1140, 527] on div at bounding box center [1140, 527] width 0 height 0
click at [1150, 530] on html "SubtitlePro Auto Translation Projects Quick Actions Hebrew Translation Russian …" at bounding box center [769, 390] width 1474 height 715
click at [1128, 570] on div "Delete" at bounding box center [1119, 574] width 72 height 19
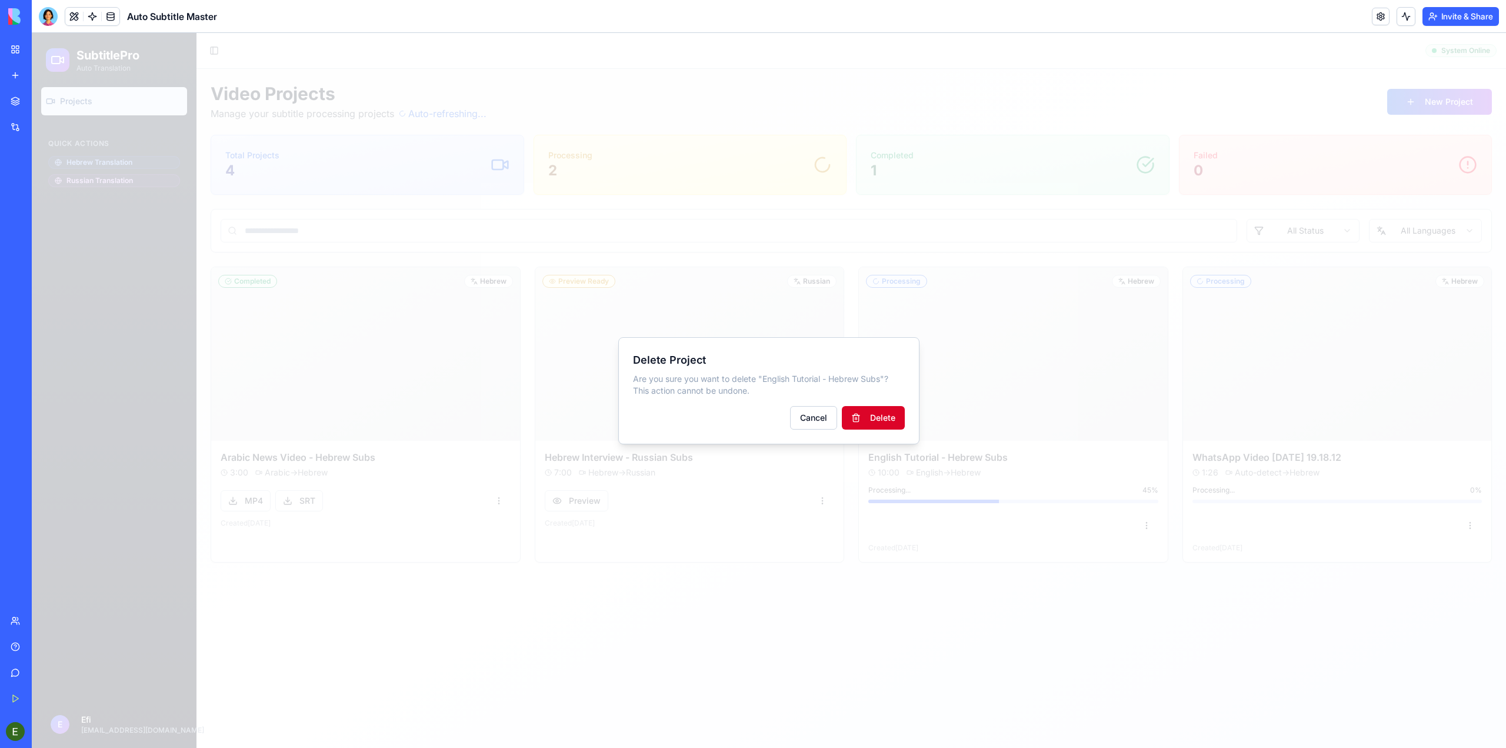
click at [855, 417] on button "Delete" at bounding box center [873, 418] width 63 height 24
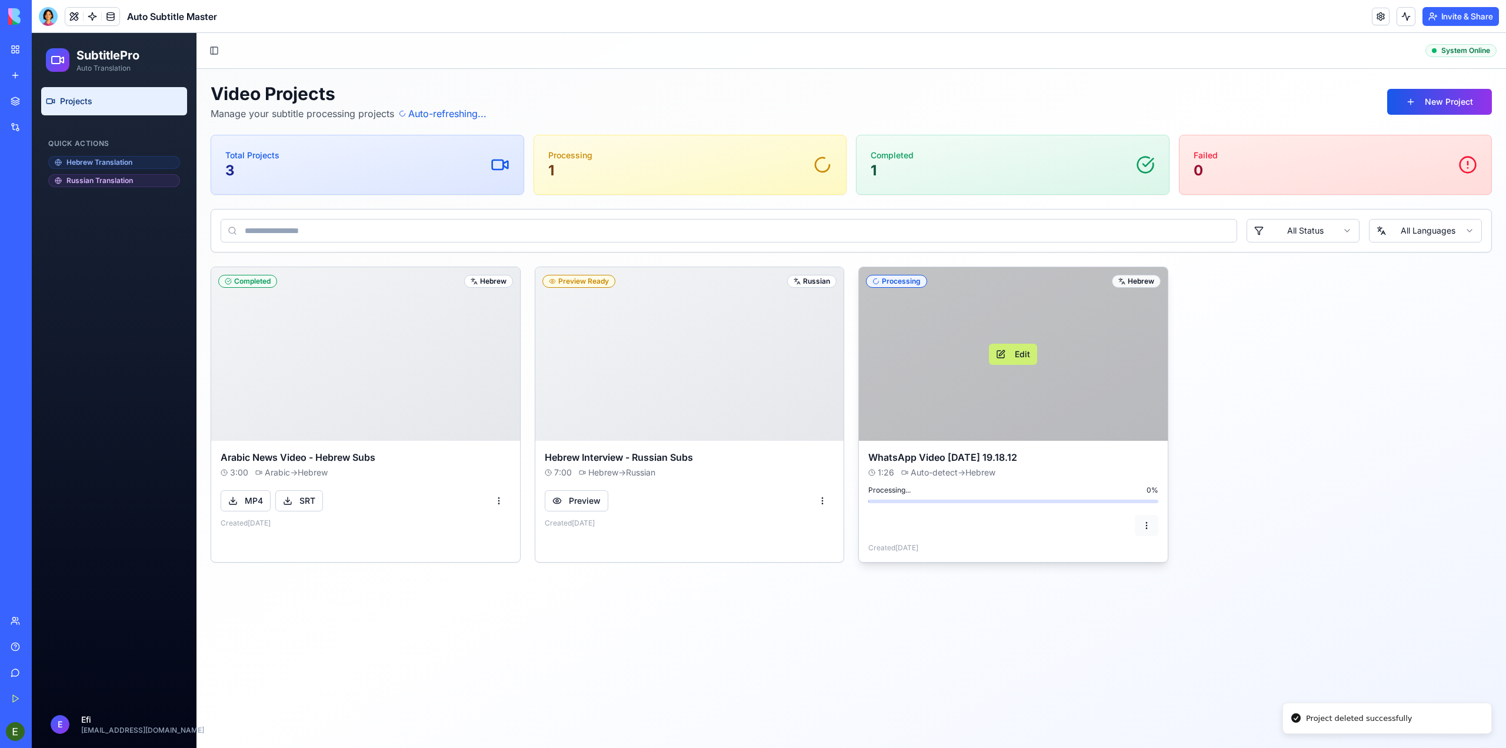
click at [1144, 525] on html "SubtitlePro Auto Translation Projects Quick Actions Hebrew Translation Russian …" at bounding box center [769, 390] width 1474 height 715
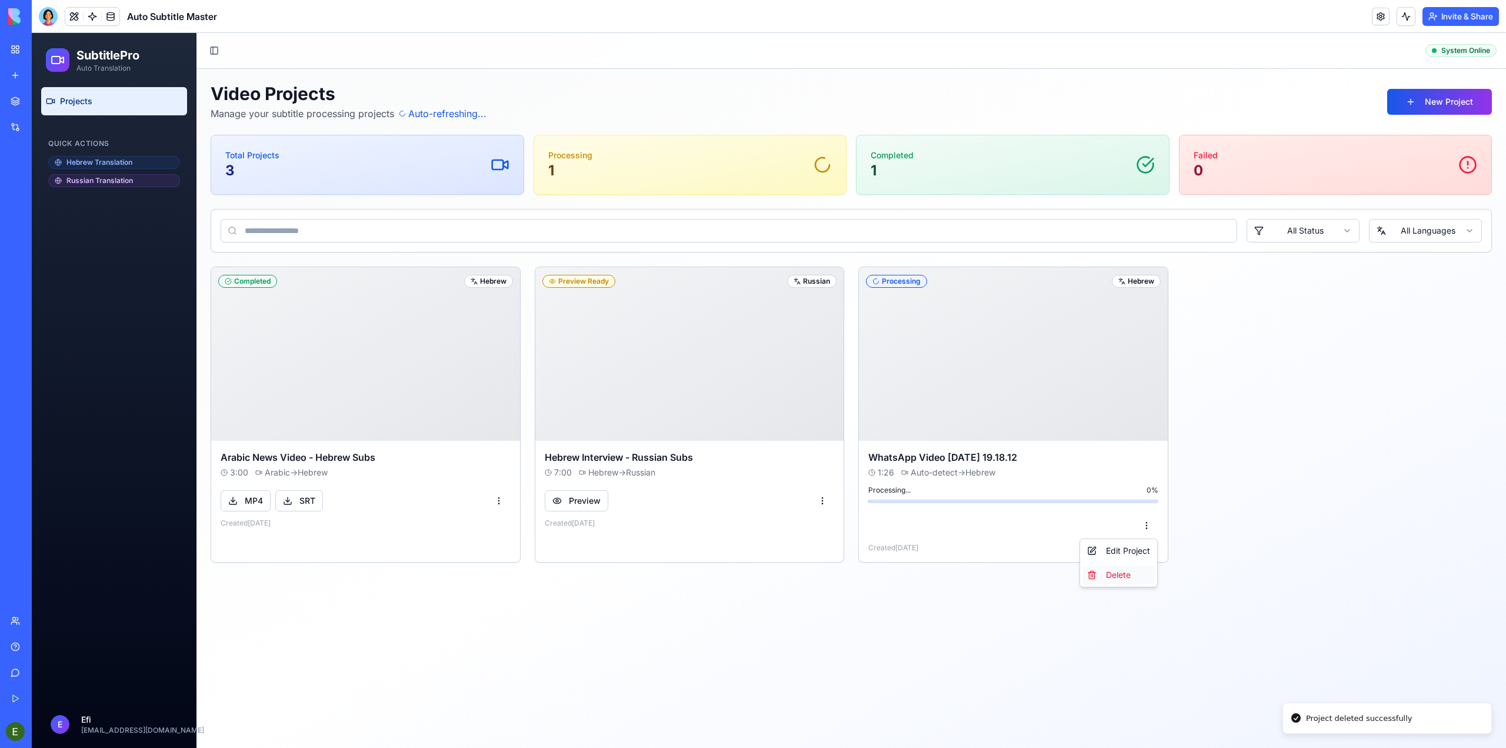
click at [1139, 582] on div "Delete" at bounding box center [1119, 574] width 72 height 19
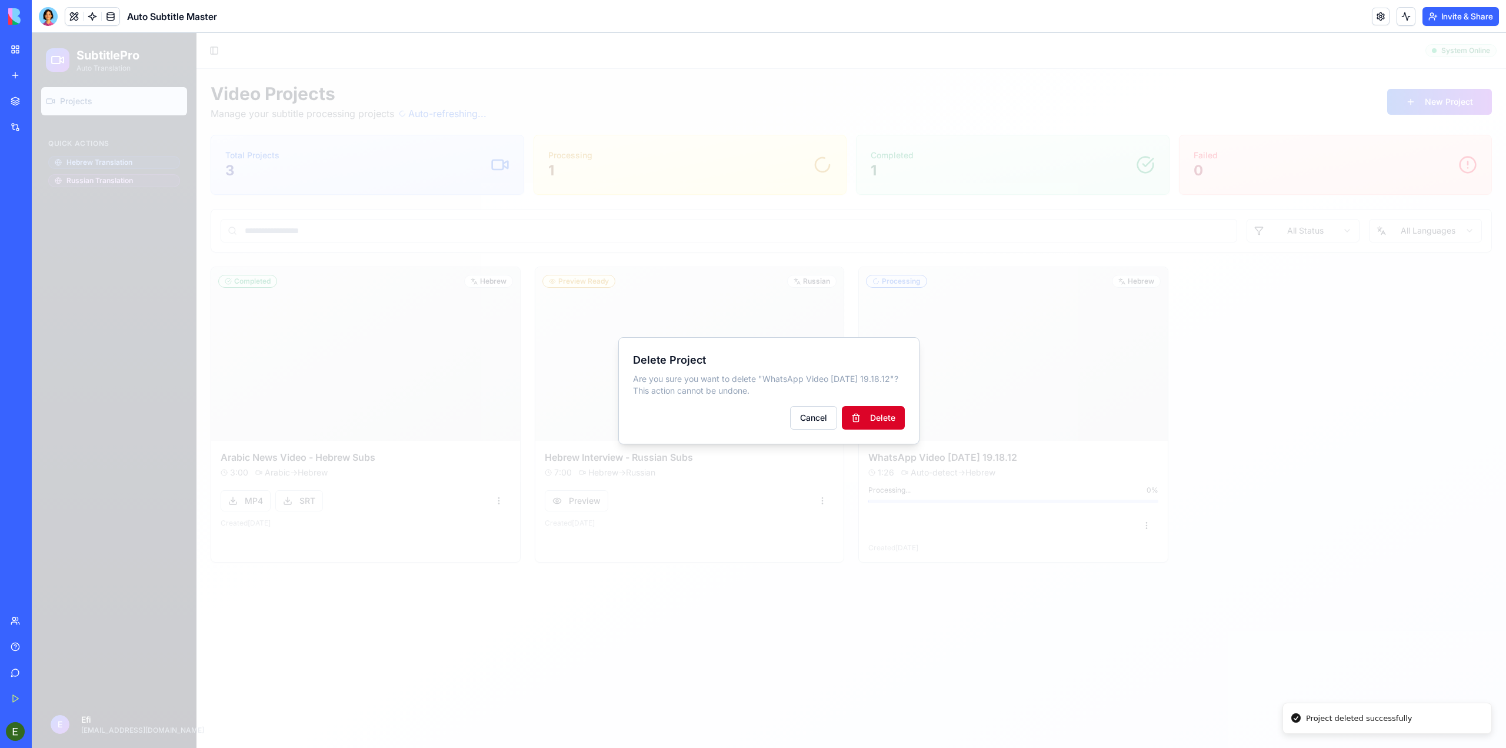
click at [875, 419] on button "Delete" at bounding box center [873, 418] width 63 height 24
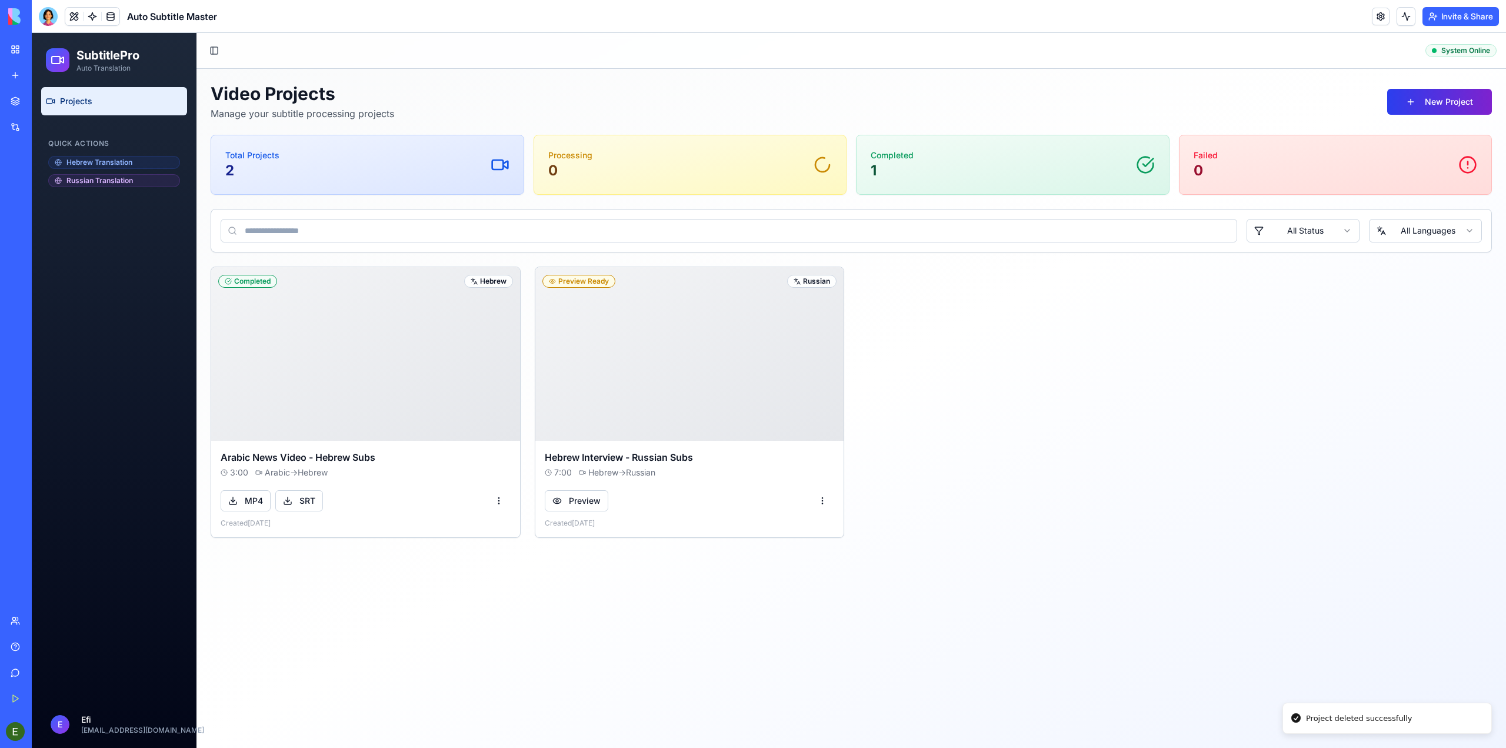
click at [1406, 103] on button "New Project" at bounding box center [1439, 102] width 105 height 26
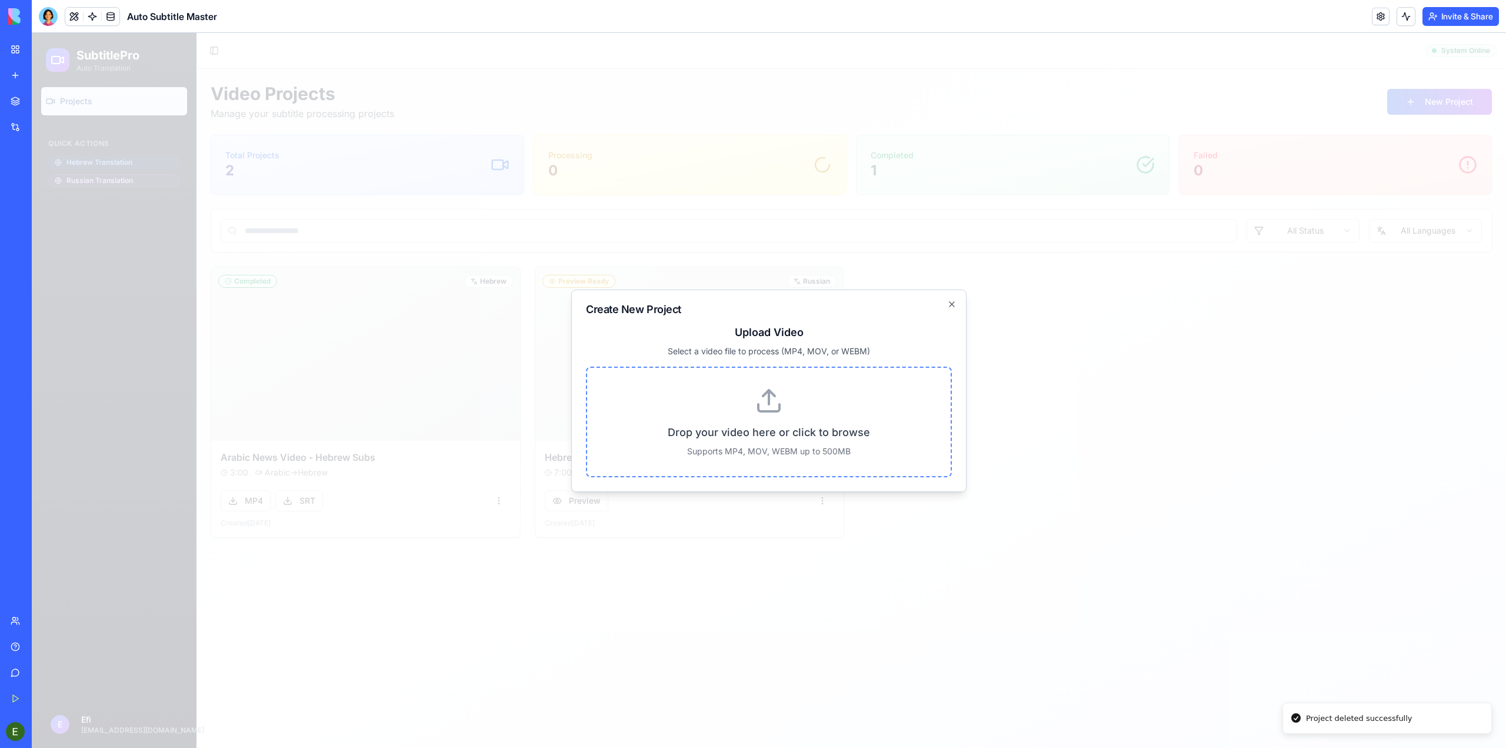
click at [790, 434] on p "Drop your video here or click to browse" at bounding box center [769, 432] width 326 height 16
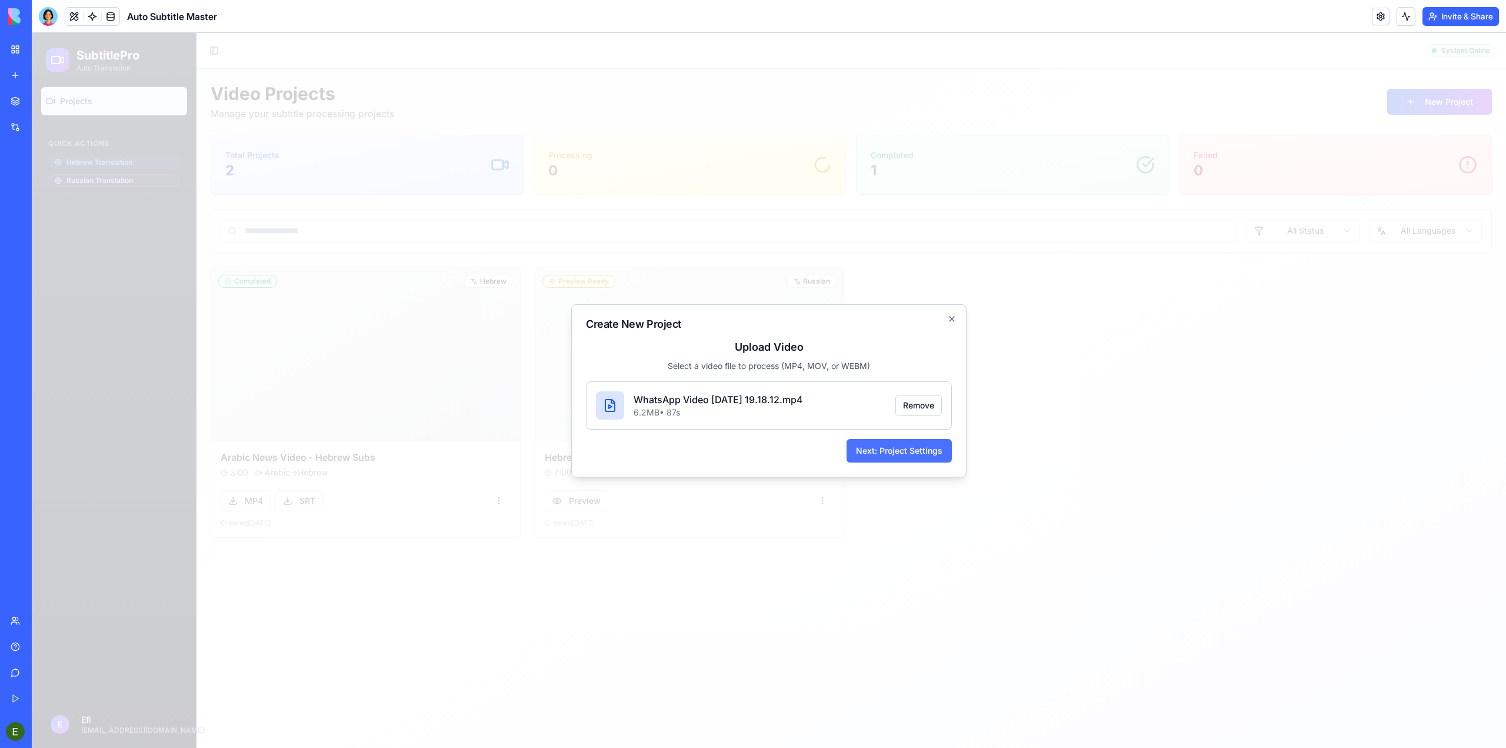
click at [926, 448] on button "Next: Project Settings" at bounding box center [899, 451] width 105 height 24
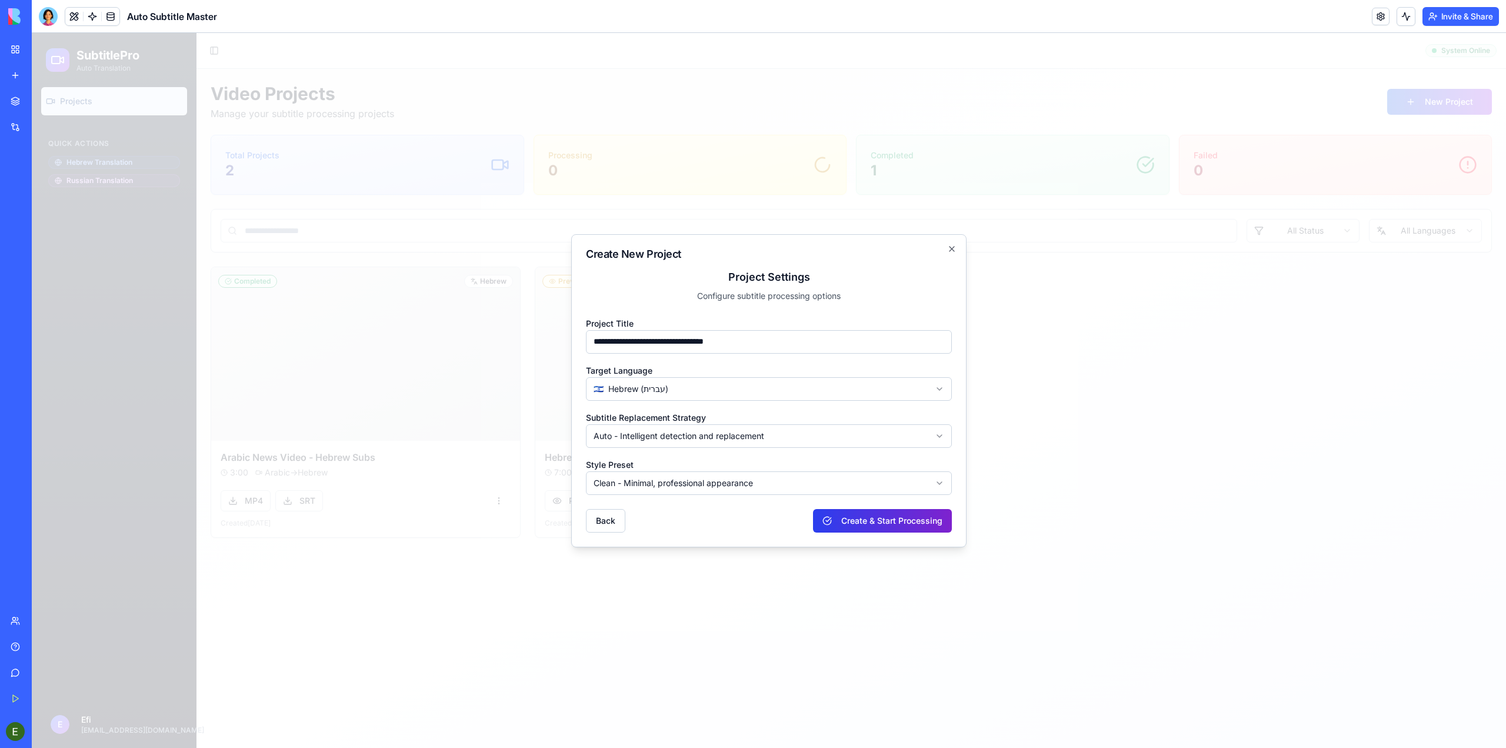
click at [902, 523] on button "Create & Start Processing" at bounding box center [882, 521] width 139 height 24
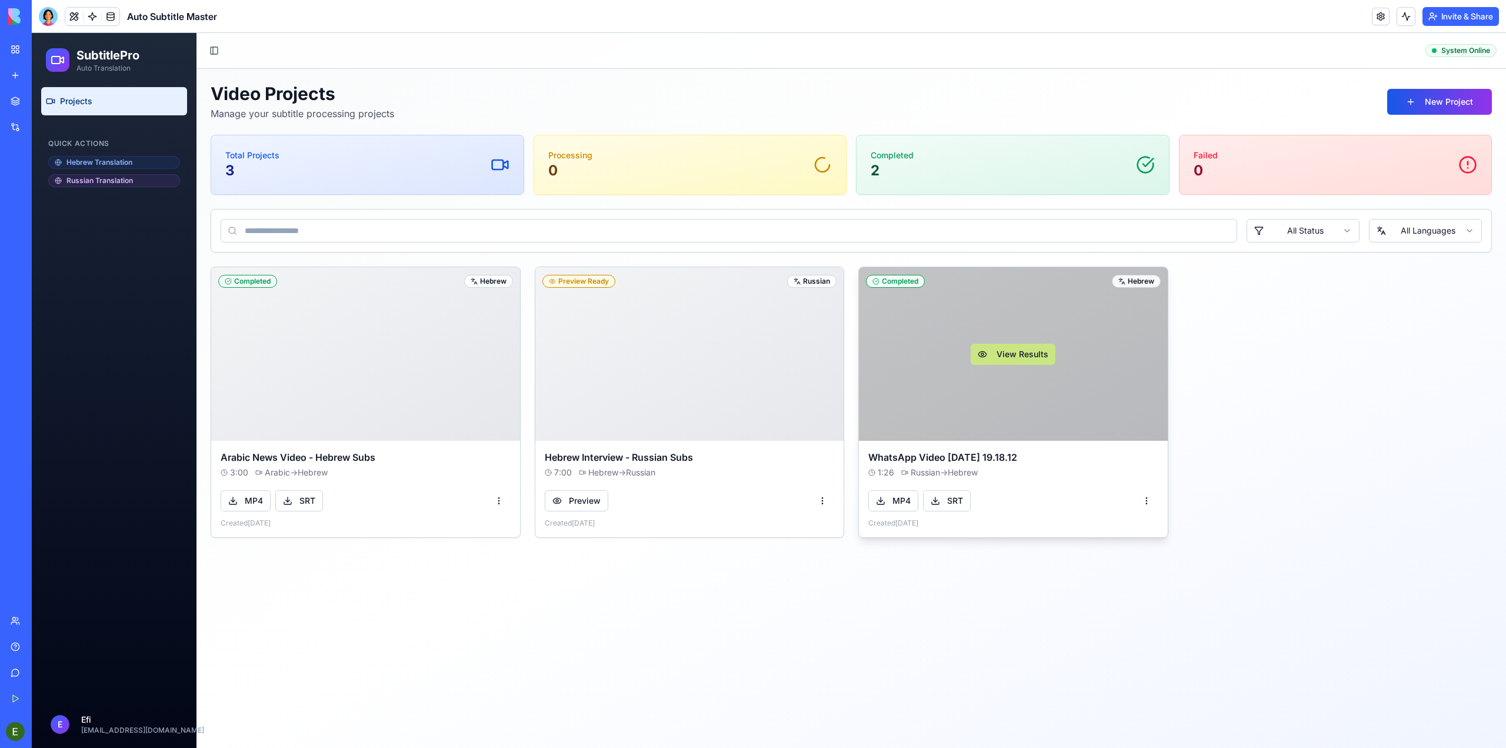
click at [1005, 358] on button "View Results" at bounding box center [1013, 354] width 85 height 21
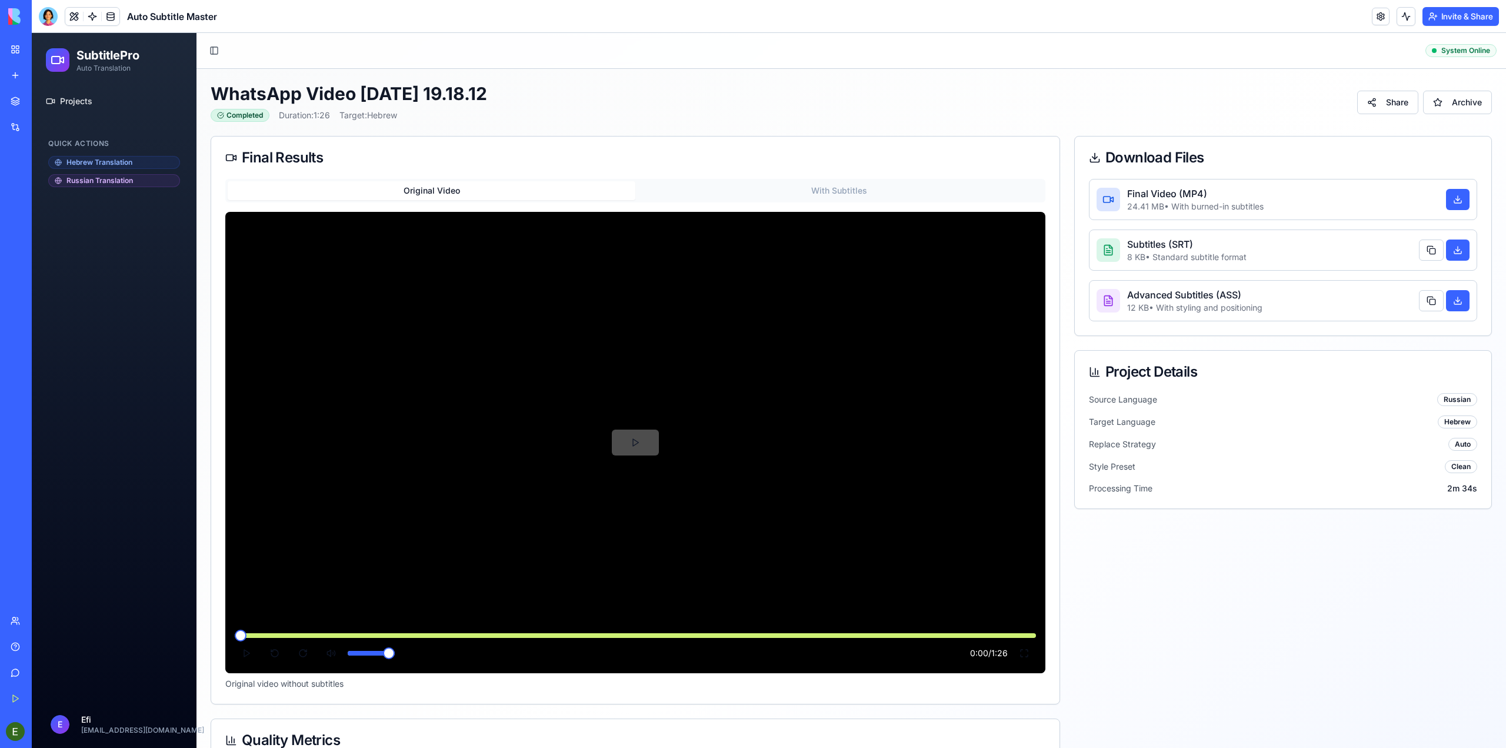
click at [624, 434] on button at bounding box center [635, 442] width 47 height 26
click at [650, 439] on button at bounding box center [635, 442] width 47 height 26
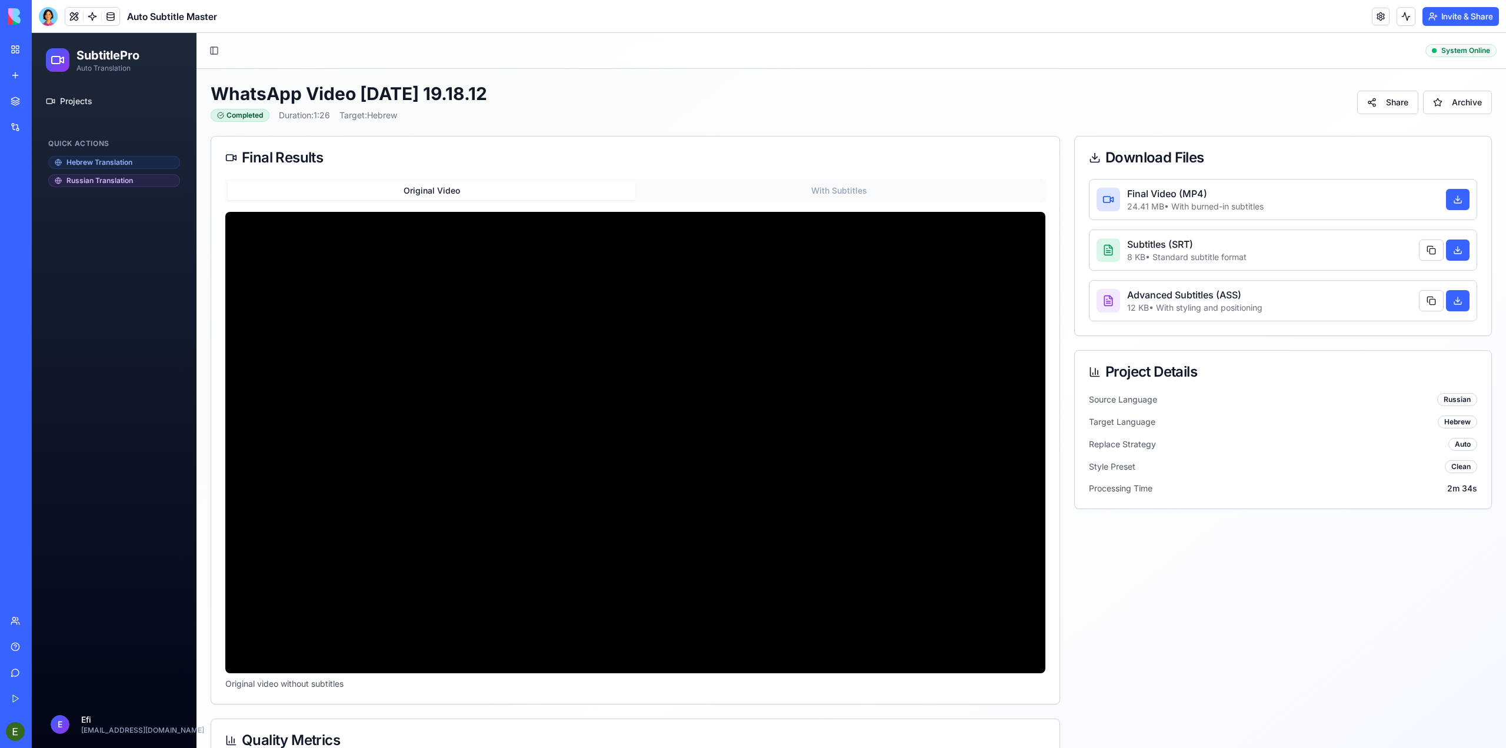
click at [1137, 197] on p "Final Video (MP4)" at bounding box center [1195, 194] width 136 height 14
click at [824, 187] on button "With Subtitles" at bounding box center [839, 190] width 408 height 19
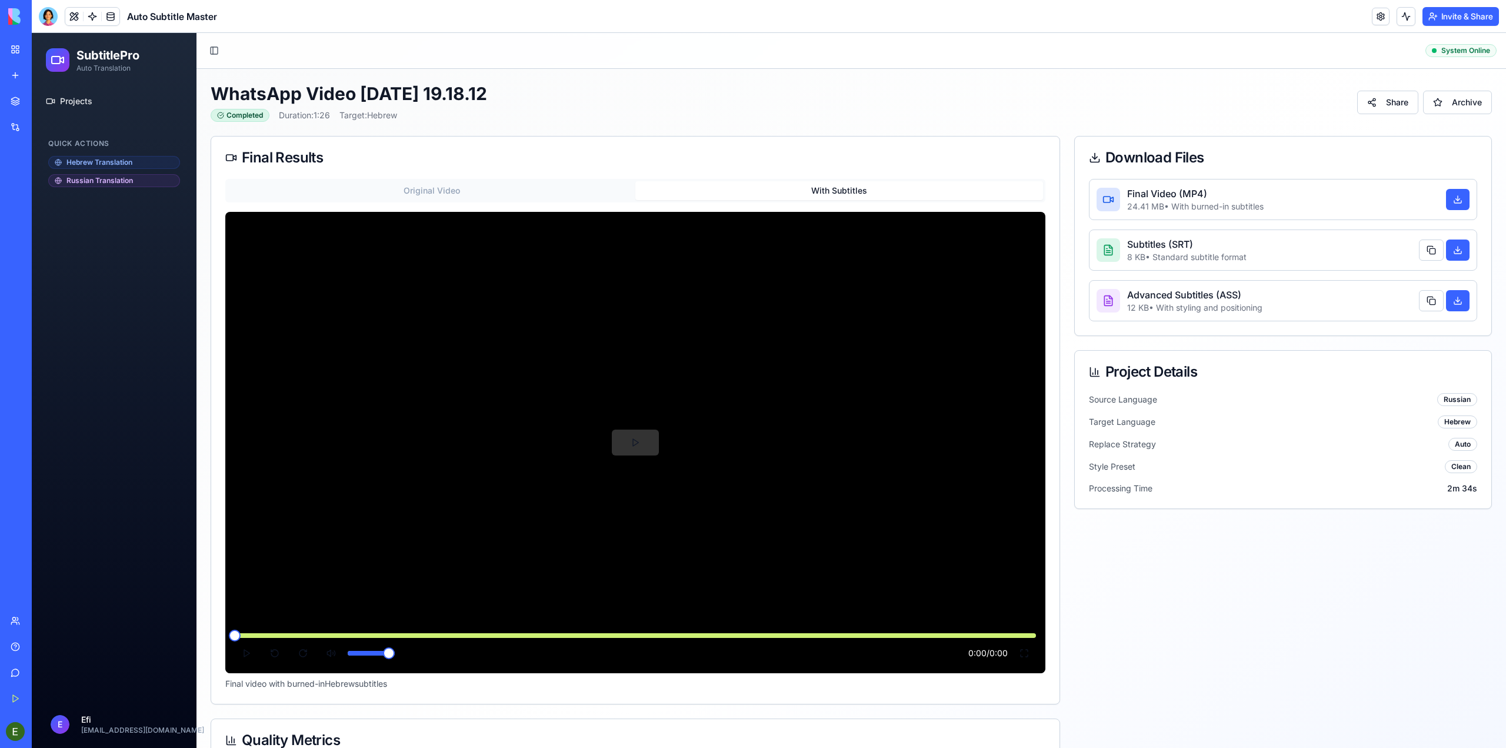
click at [603, 441] on div at bounding box center [635, 442] width 820 height 461
click at [643, 439] on button at bounding box center [635, 442] width 47 height 26
click at [241, 630] on span at bounding box center [235, 636] width 12 height 12
click at [618, 438] on button at bounding box center [635, 442] width 47 height 26
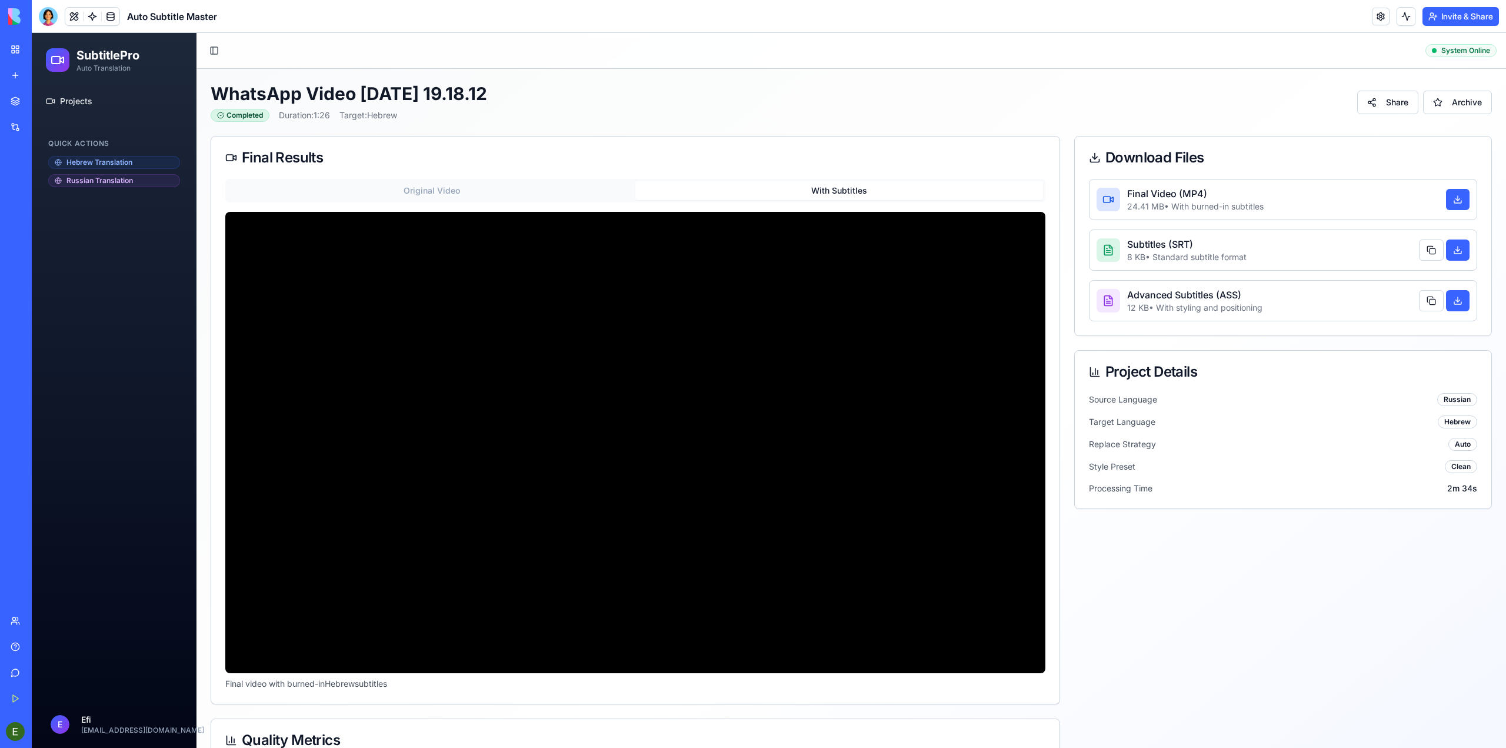
click at [460, 188] on button "Original Video" at bounding box center [432, 190] width 408 height 19
click at [817, 192] on button "With Subtitles" at bounding box center [839, 190] width 408 height 19
click at [1427, 249] on button at bounding box center [1431, 249] width 25 height 21
click at [1174, 259] on p "8 KB • Standard subtitle format" at bounding box center [1186, 257] width 119 height 12
click at [1164, 245] on p "Subtitles (SRT)" at bounding box center [1186, 244] width 119 height 14
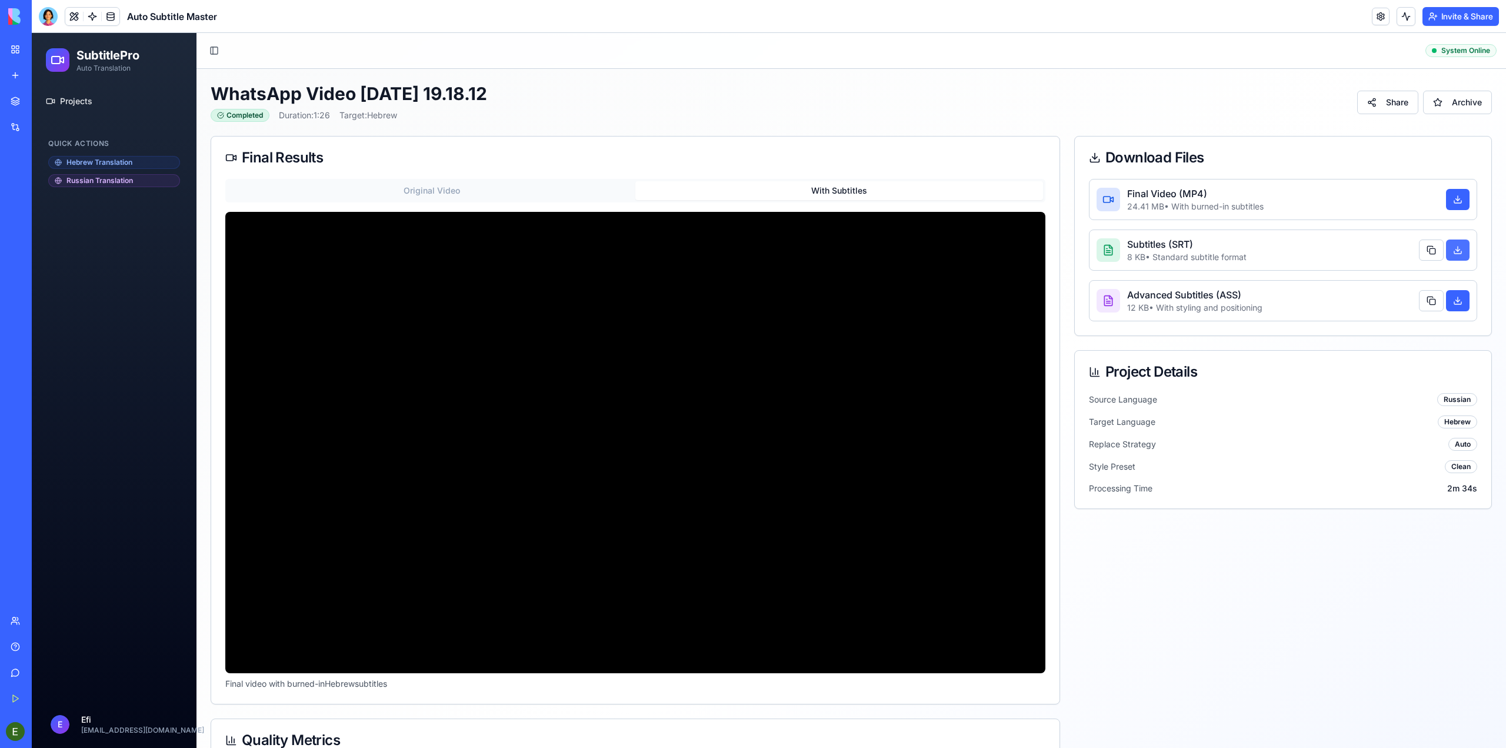
click at [1448, 246] on button at bounding box center [1458, 249] width 24 height 21
click at [1296, 628] on div "Download Files Final Video (MP4) 24.41 MB • With burned-in subtitles Subtitles …" at bounding box center [1283, 592] width 418 height 912
